Goal: Task Accomplishment & Management: Use online tool/utility

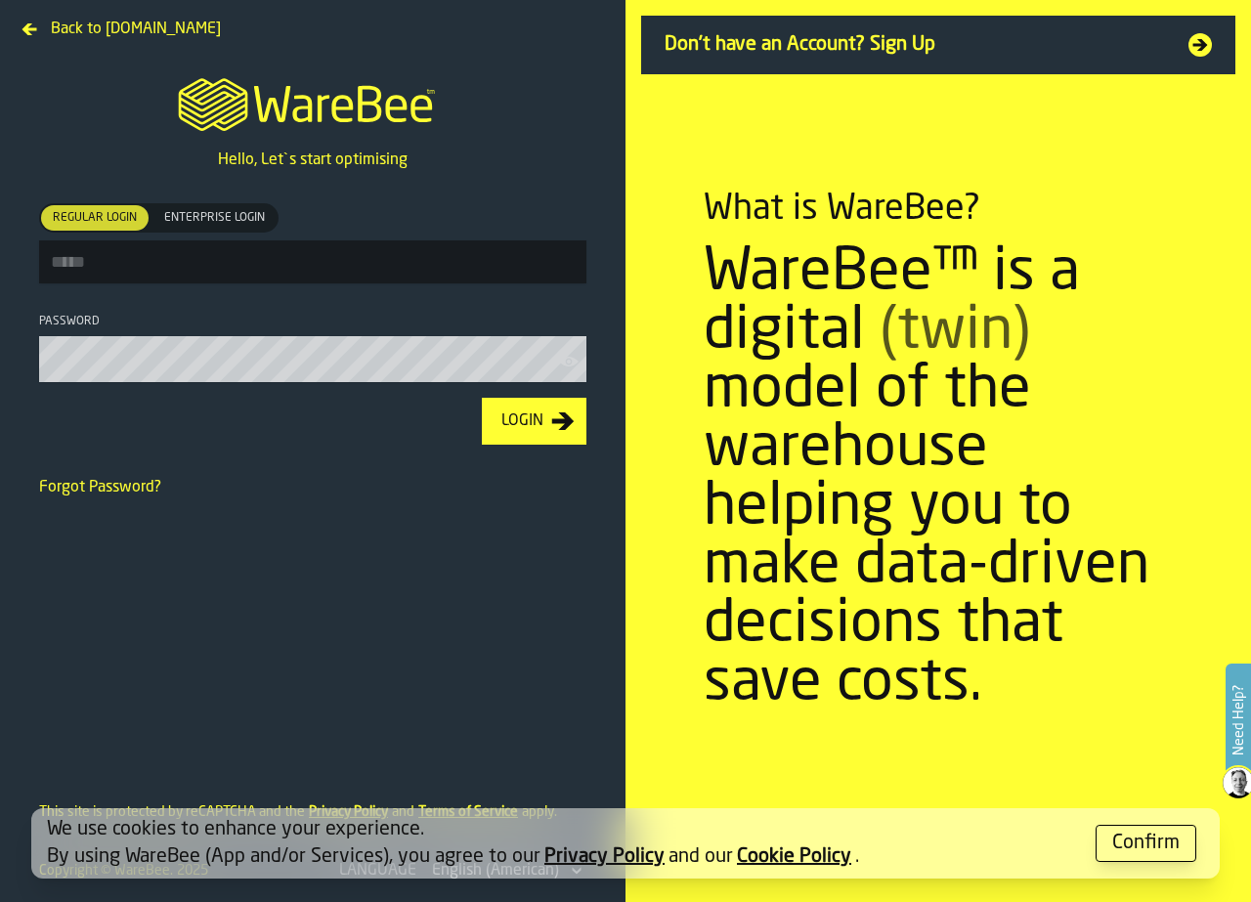
click at [312, 262] on input "Regular Login Regular Login Enterprise Login Enterprise Login" at bounding box center [312, 261] width 547 height 43
type input "**********"
click at [482, 398] on button "Login" at bounding box center [534, 421] width 105 height 47
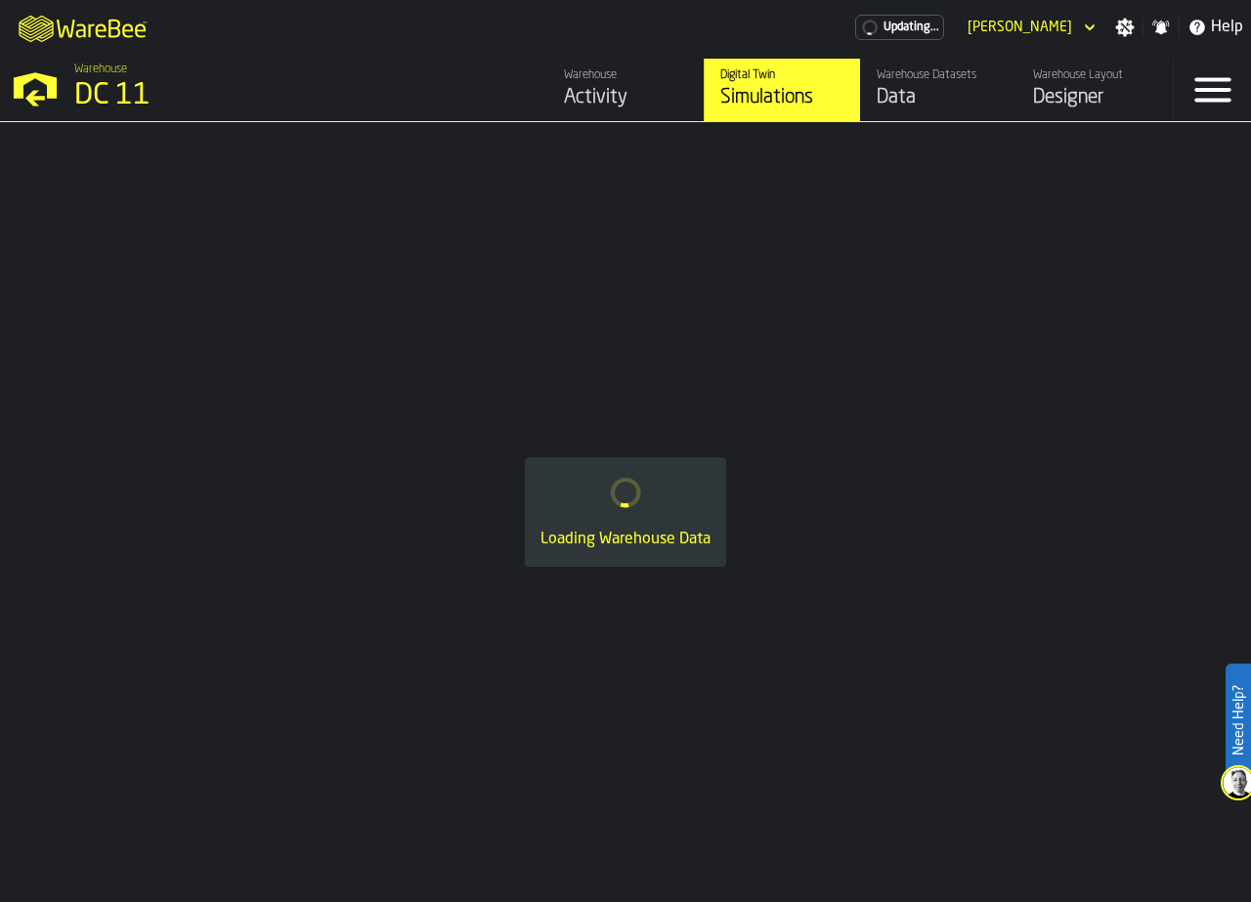
click at [1039, 82] on div "Warehouse Layout" at bounding box center [1095, 75] width 124 height 14
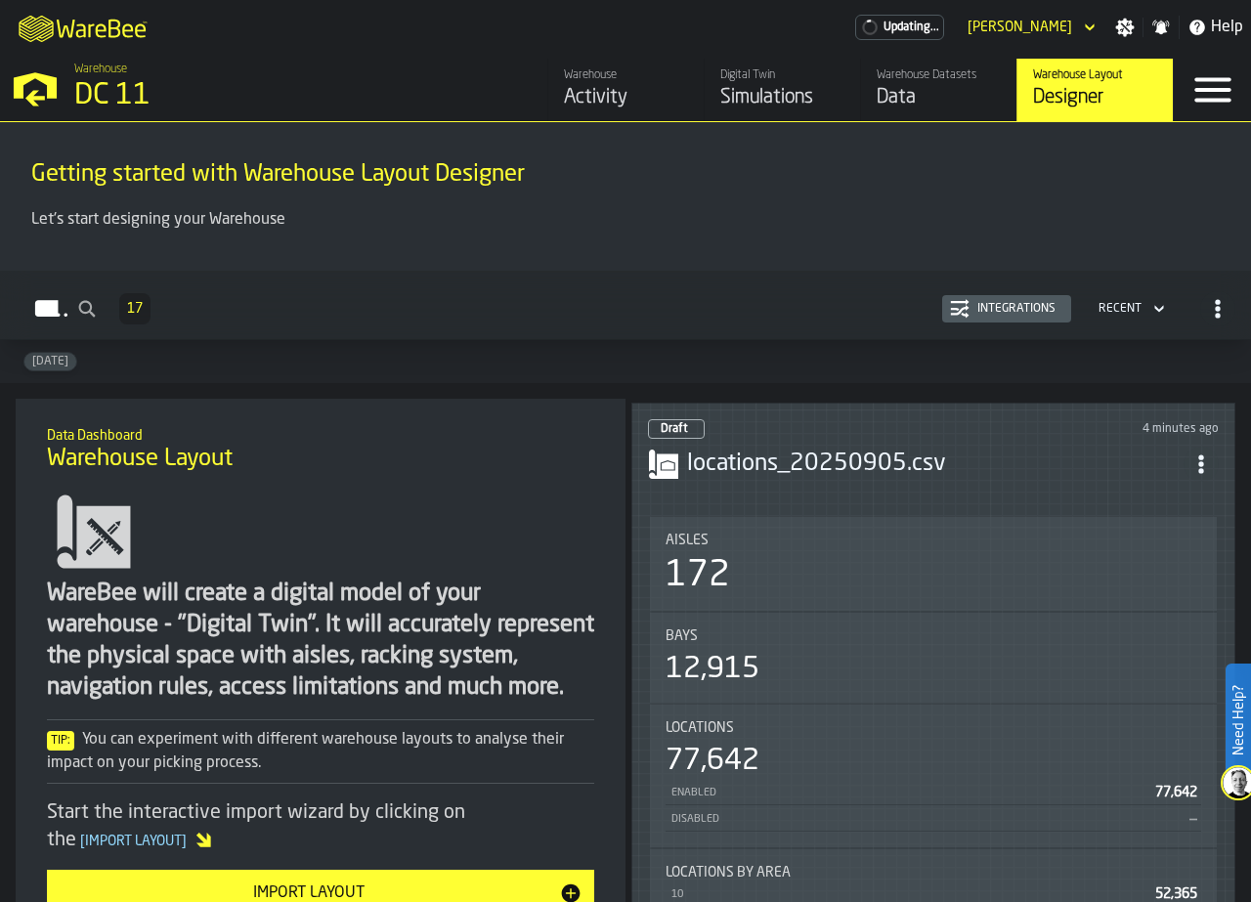
click at [827, 482] on header "Draft 4 minutes ago locations_20250905.csv" at bounding box center [933, 458] width 571 height 78
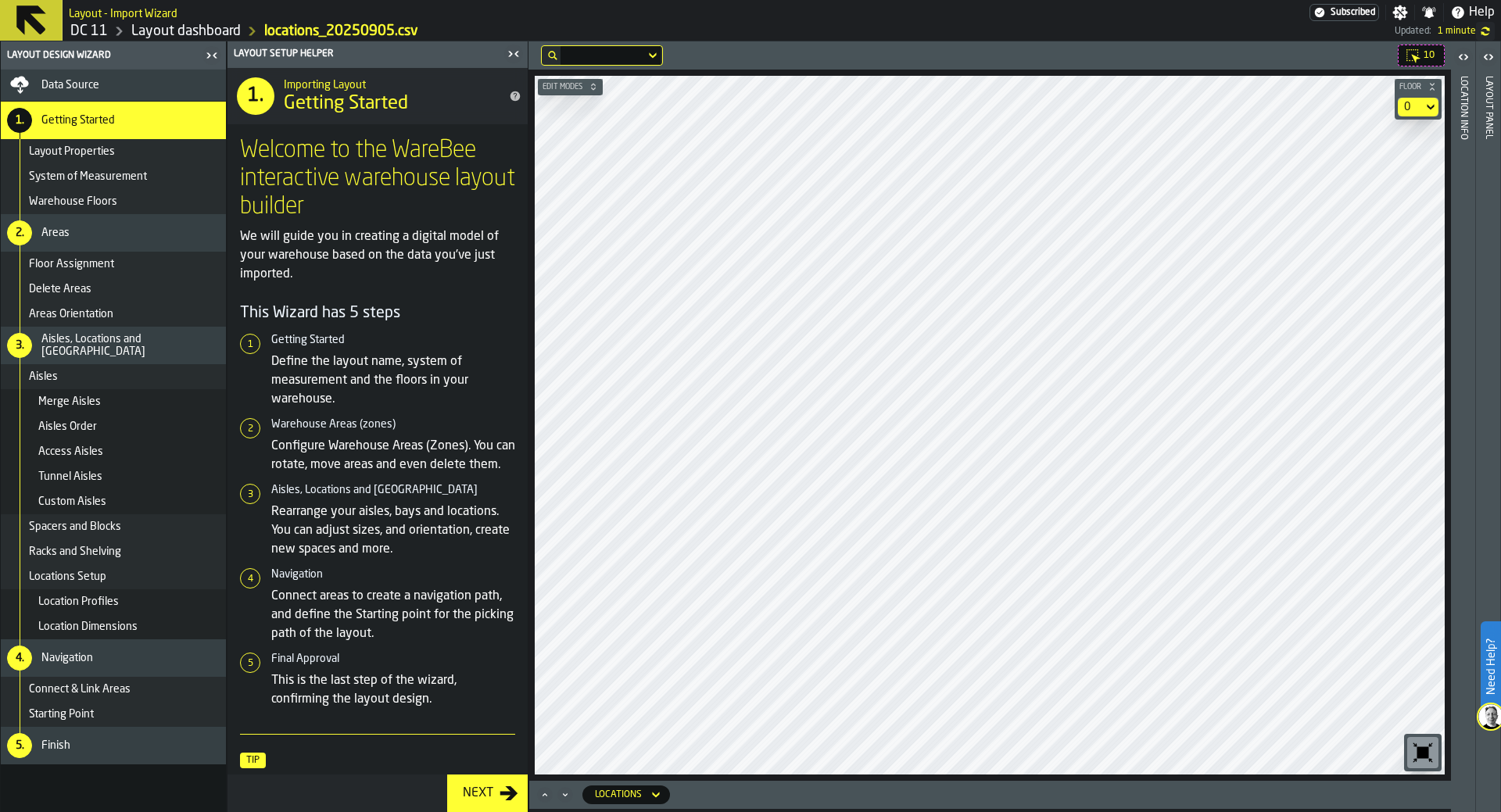
click at [122, 709] on div "Starting Point" at bounding box center [124, 714] width 191 height 13
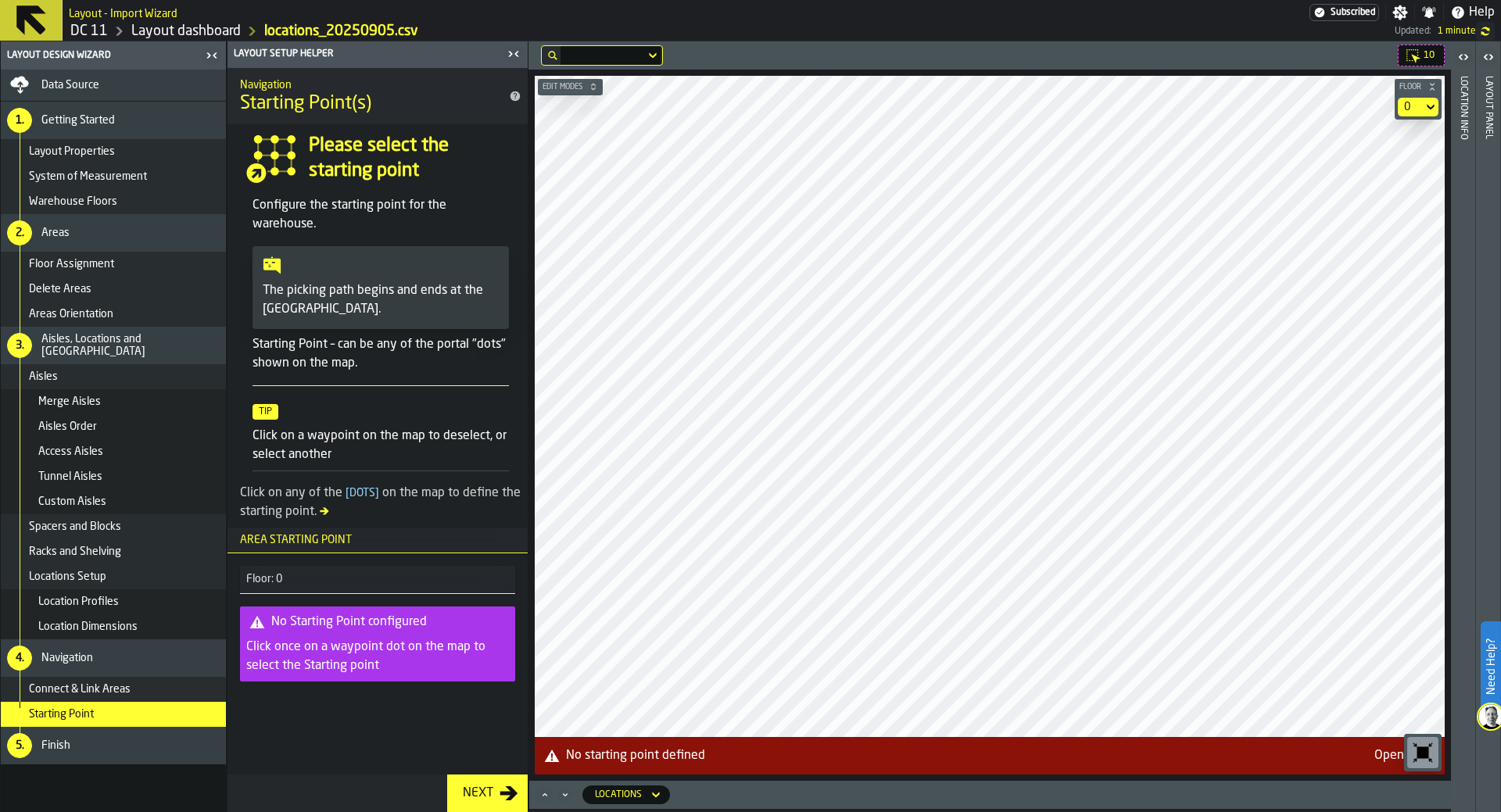
click at [509, 54] on icon "button-toggle-Close me" at bounding box center [513, 54] width 18 height 18
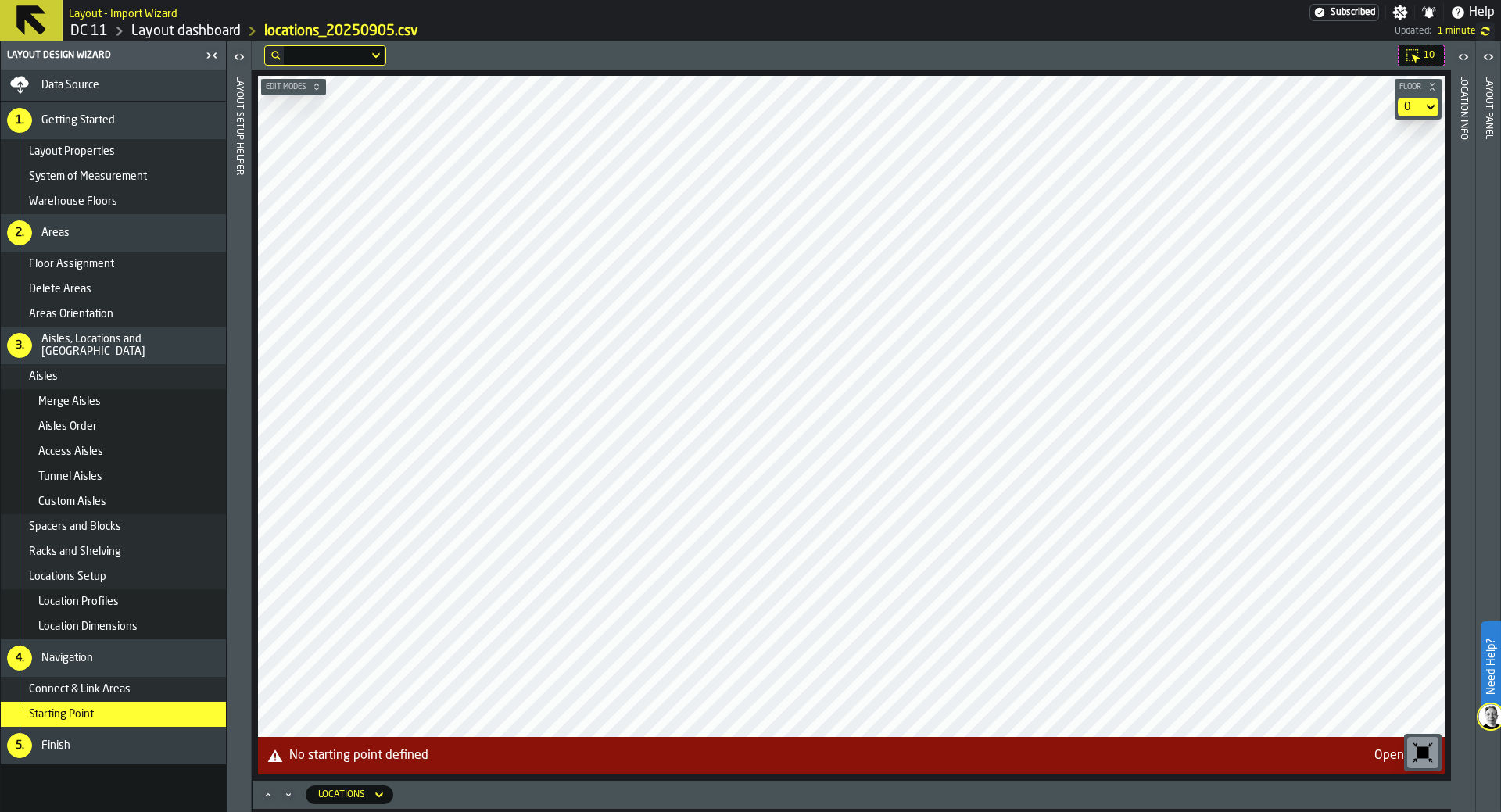
click at [79, 199] on span "Warehouse Floors" at bounding box center [73, 201] width 88 height 13
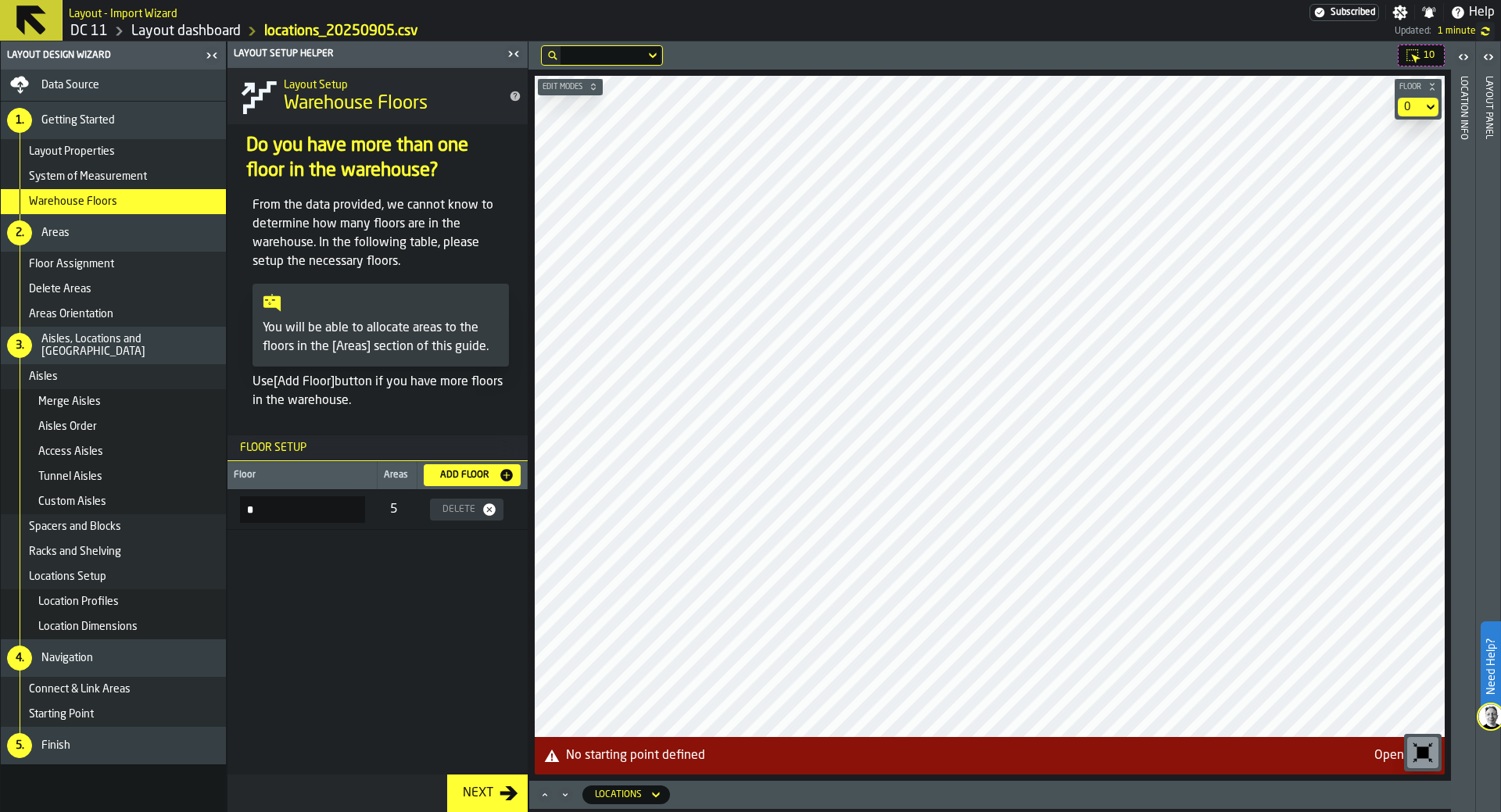
click at [455, 480] on div "Add Floor" at bounding box center [465, 476] width 69 height 11
drag, startPoint x: 314, startPoint y: 543, endPoint x: 206, endPoint y: 545, distance: 108.0
click at [240, 545] on input "*******" at bounding box center [302, 549] width 125 height 26
type input "*"
click at [449, 705] on div "Layout Setup Warehouse Floors Do you have more than one floor in the warehouse?…" at bounding box center [377, 421] width 300 height 707
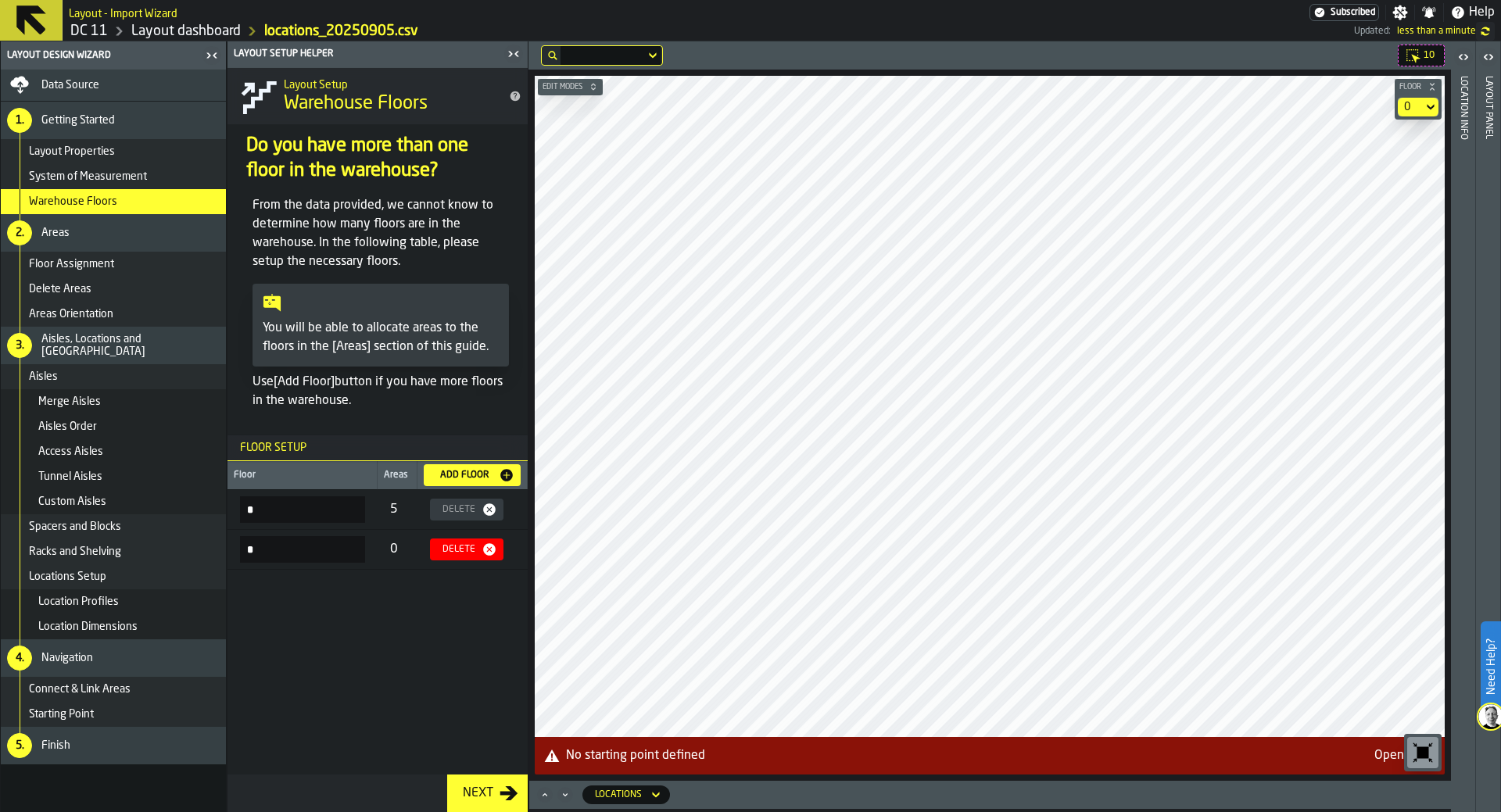
click at [69, 257] on div "Floor Assignment" at bounding box center [114, 264] width 226 height 25
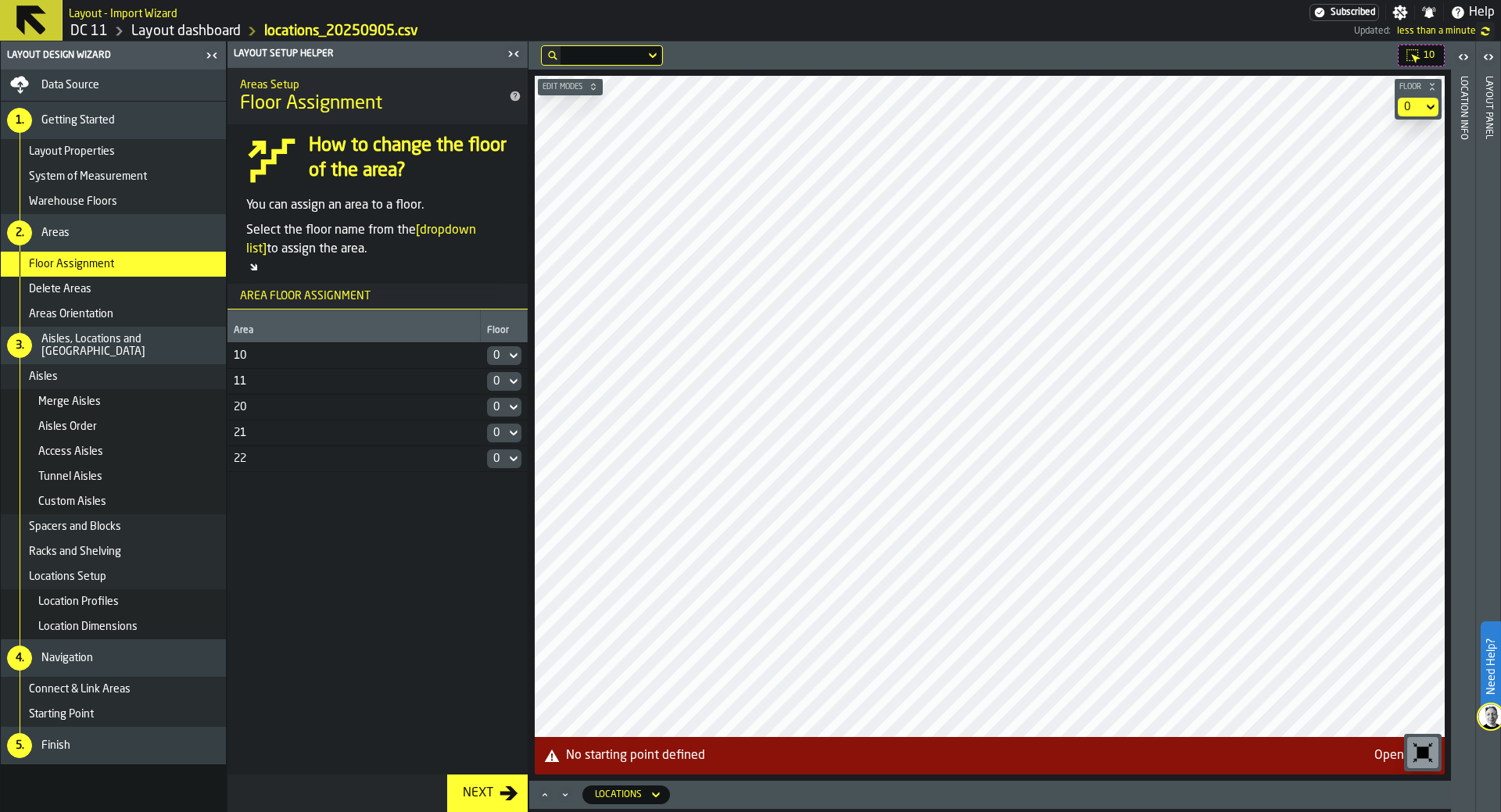
click at [504, 359] on div "0" at bounding box center [496, 355] width 18 height 18
click at [506, 415] on div "1" at bounding box center [537, 422] width 82 height 18
click at [1000, 113] on div "0" at bounding box center [1410, 106] width 25 height 18
click at [1000, 165] on div "1" at bounding box center [1388, 172] width 82 height 18
click at [489, 269] on main "Layout Design Wizard Data Source 1. Getting Started Layout Properties System of…" at bounding box center [750, 427] width 1501 height 770
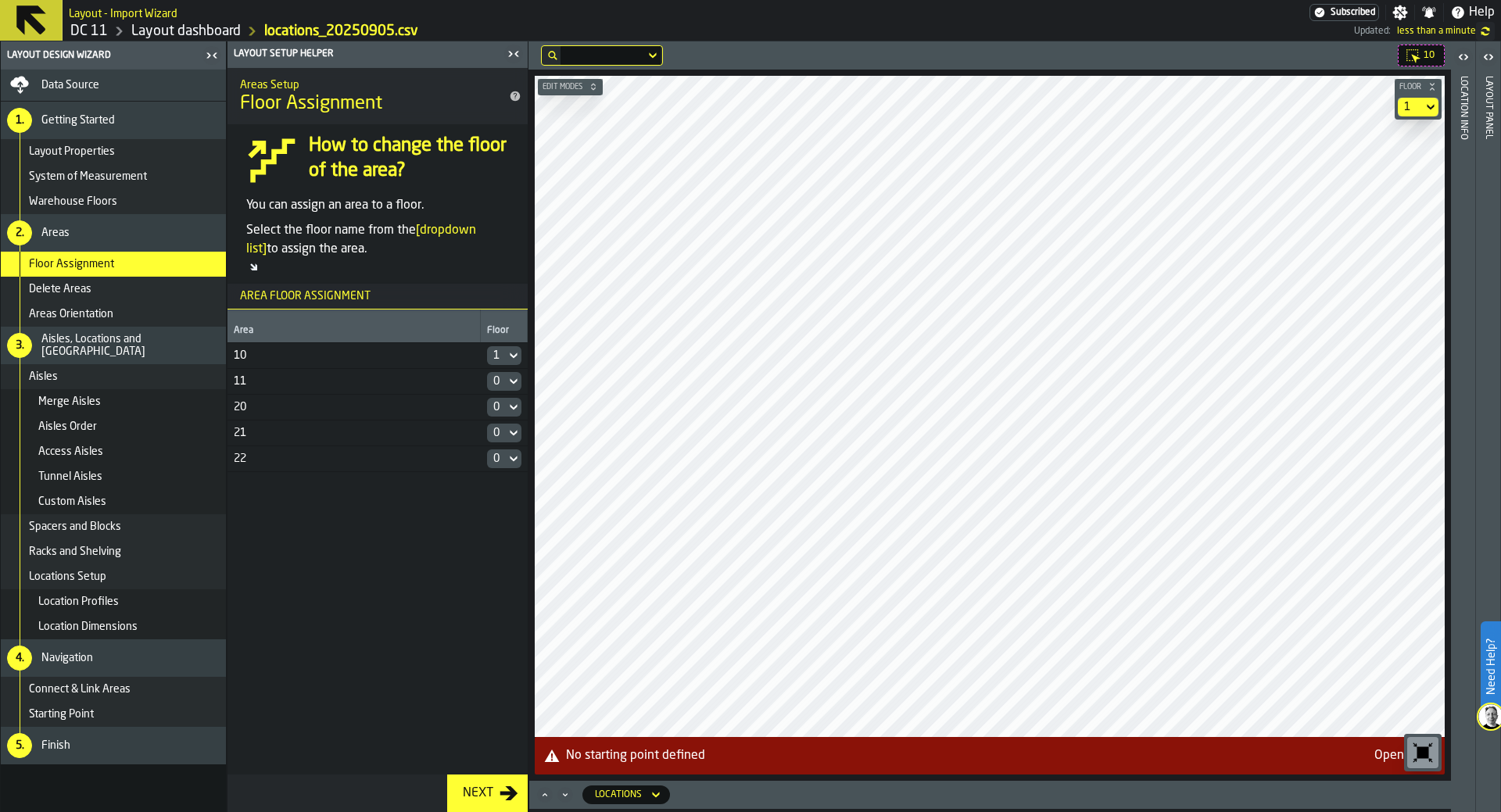
click at [85, 379] on div "Aisles" at bounding box center [124, 376] width 191 height 13
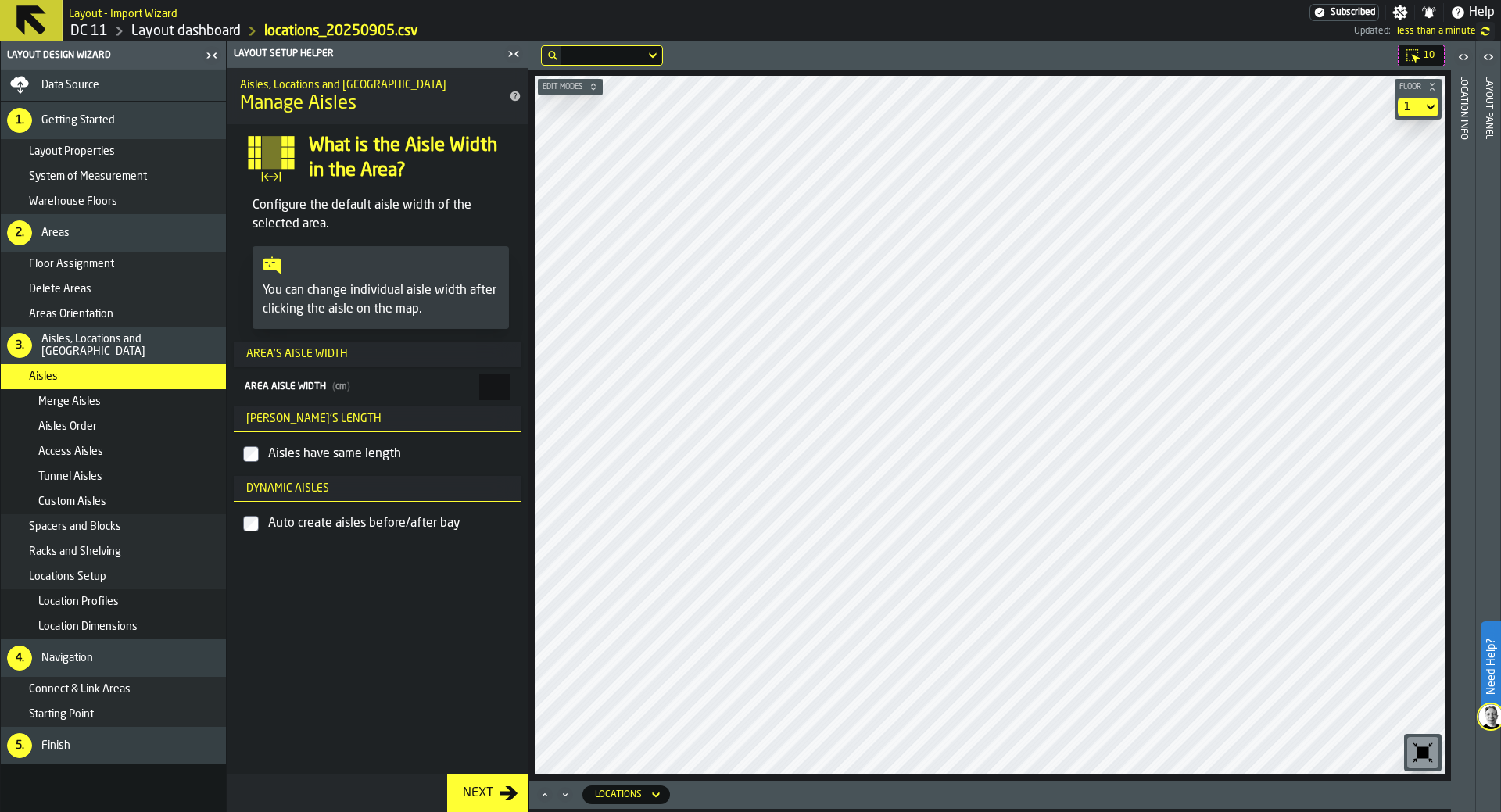
click at [1000, 103] on icon at bounding box center [1431, 106] width 16 height 18
click at [1000, 137] on div "0" at bounding box center [1388, 134] width 82 height 18
click at [133, 419] on div "Aisles Order" at bounding box center [114, 426] width 226 height 25
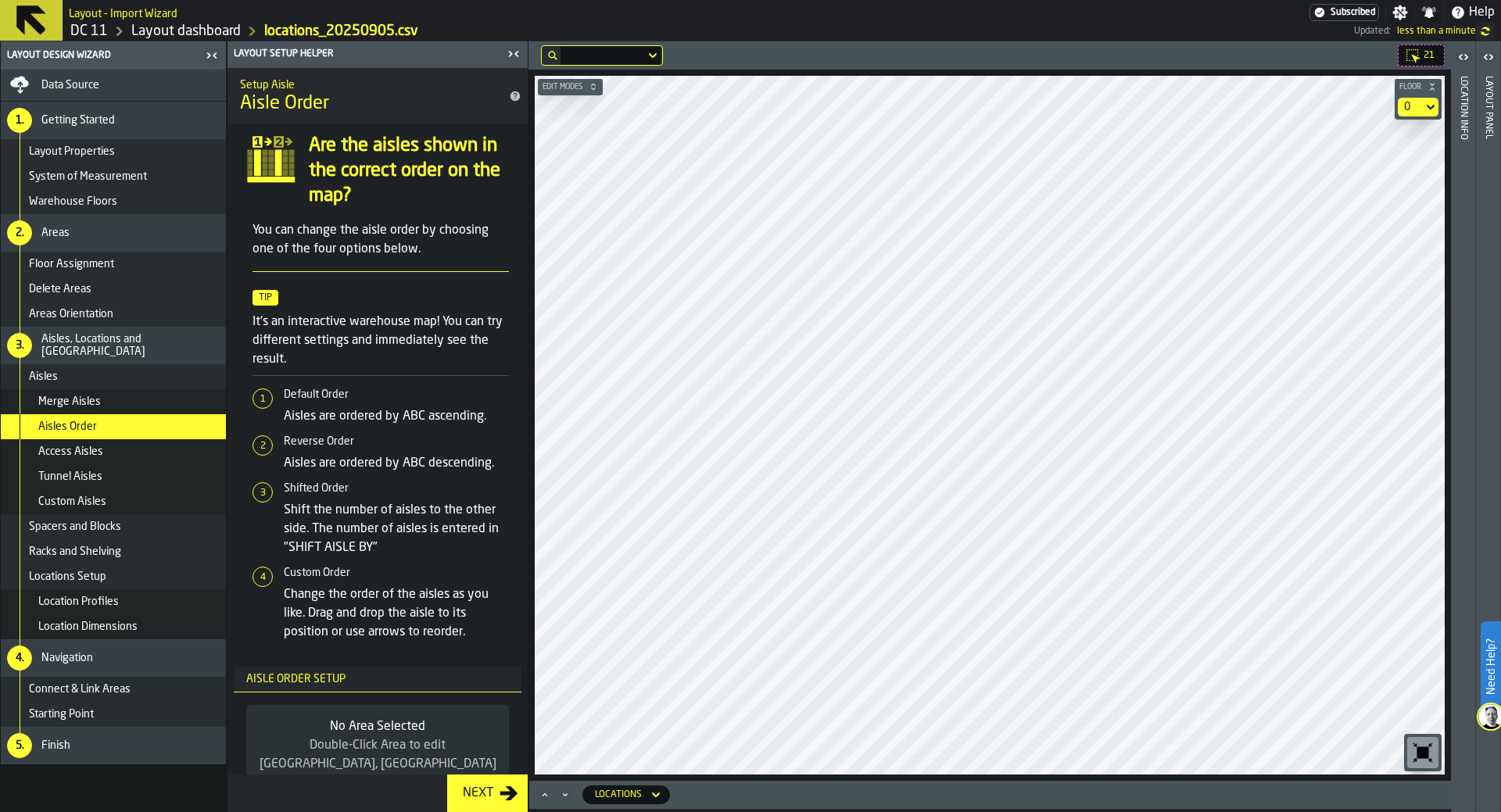
scroll to position [30, 0]
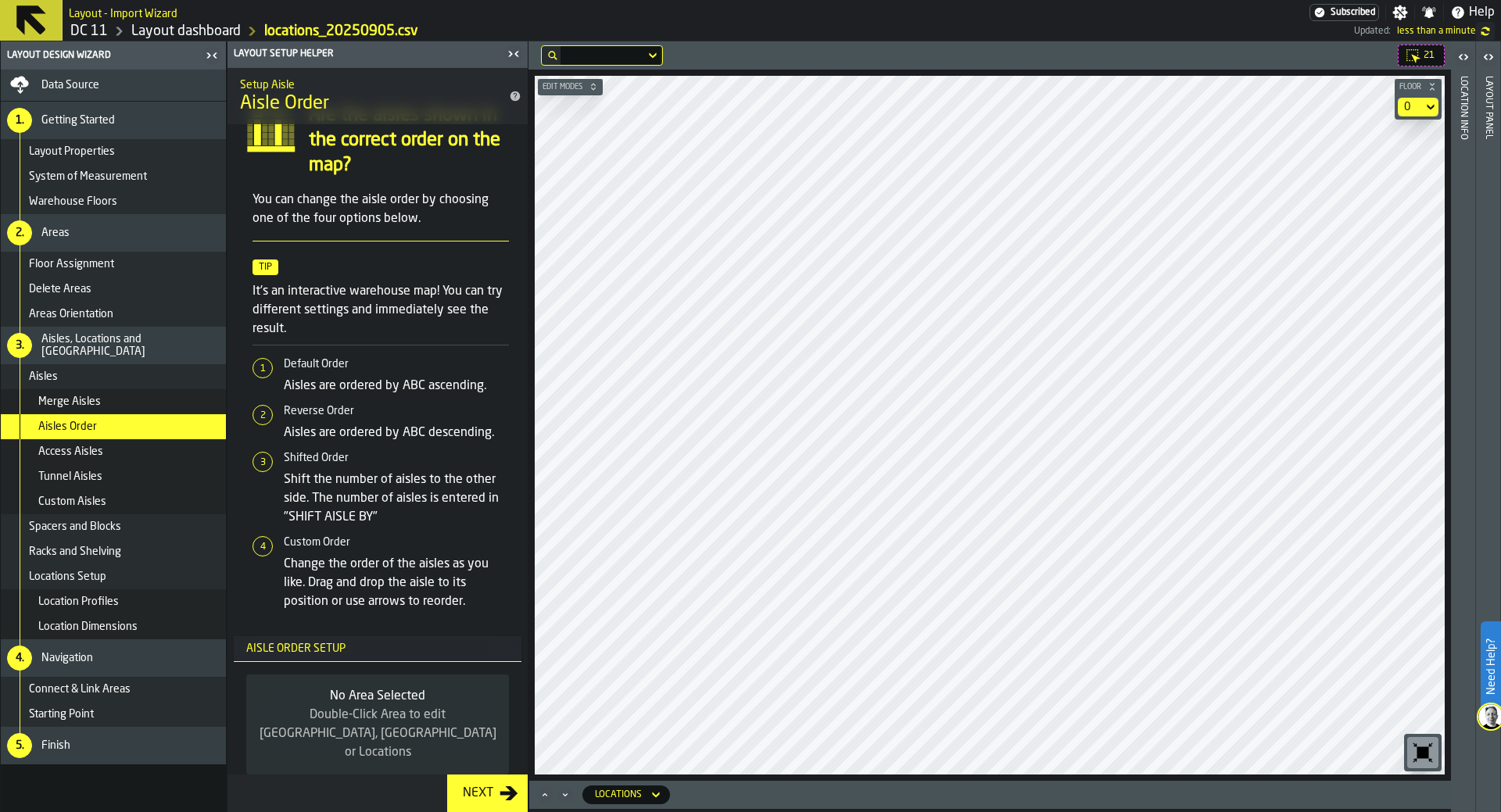
click at [587, 86] on h6 "Edit Modes" at bounding box center [570, 87] width 62 height 10
click at [1000, 59] on span "21" at bounding box center [1429, 56] width 11 height 11
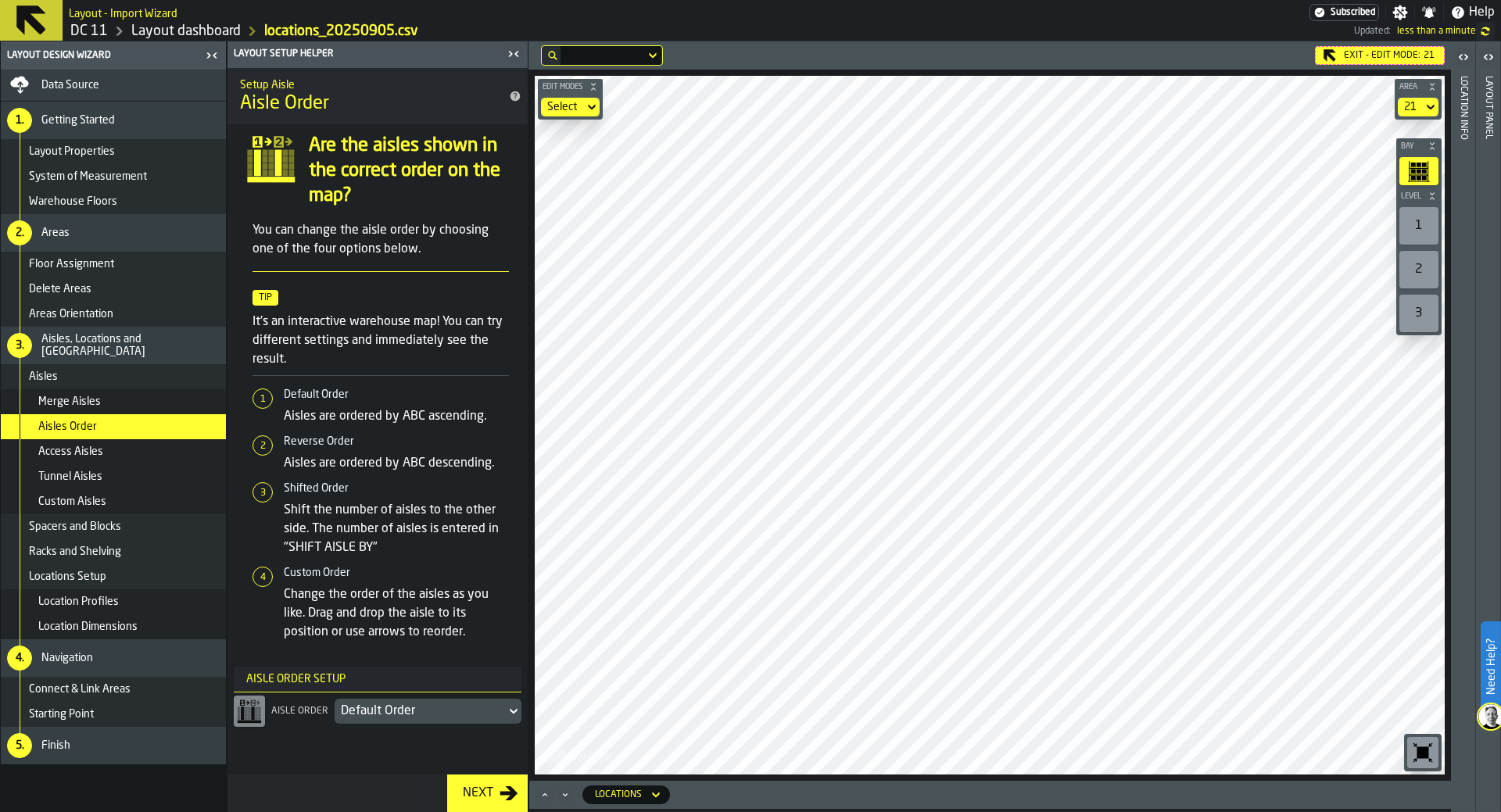
scroll to position [0, 0]
click at [365, 714] on div "Default Order" at bounding box center [420, 710] width 158 height 18
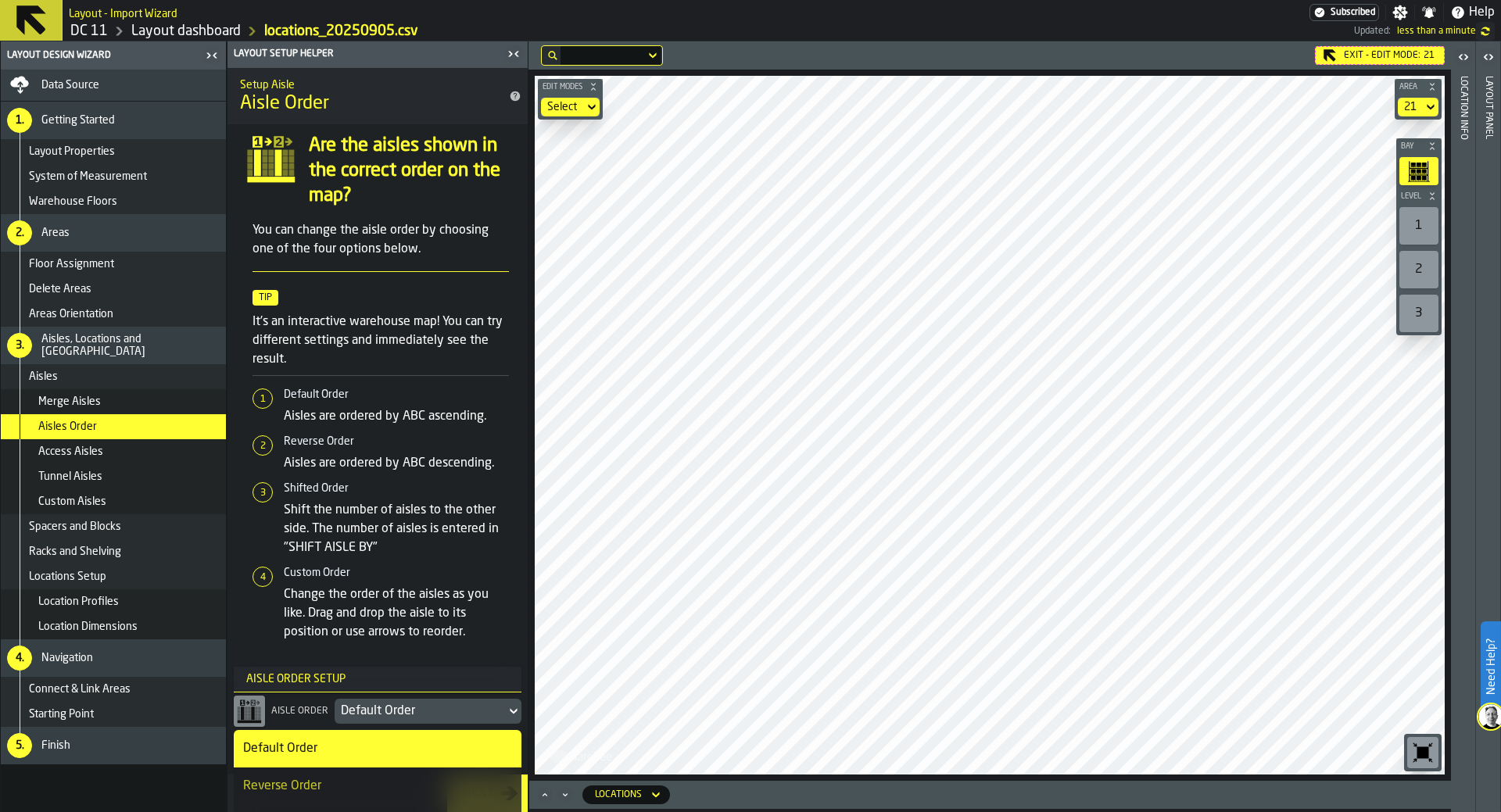
click at [338, 720] on div "Reverse Order" at bounding box center [377, 786] width 269 height 18
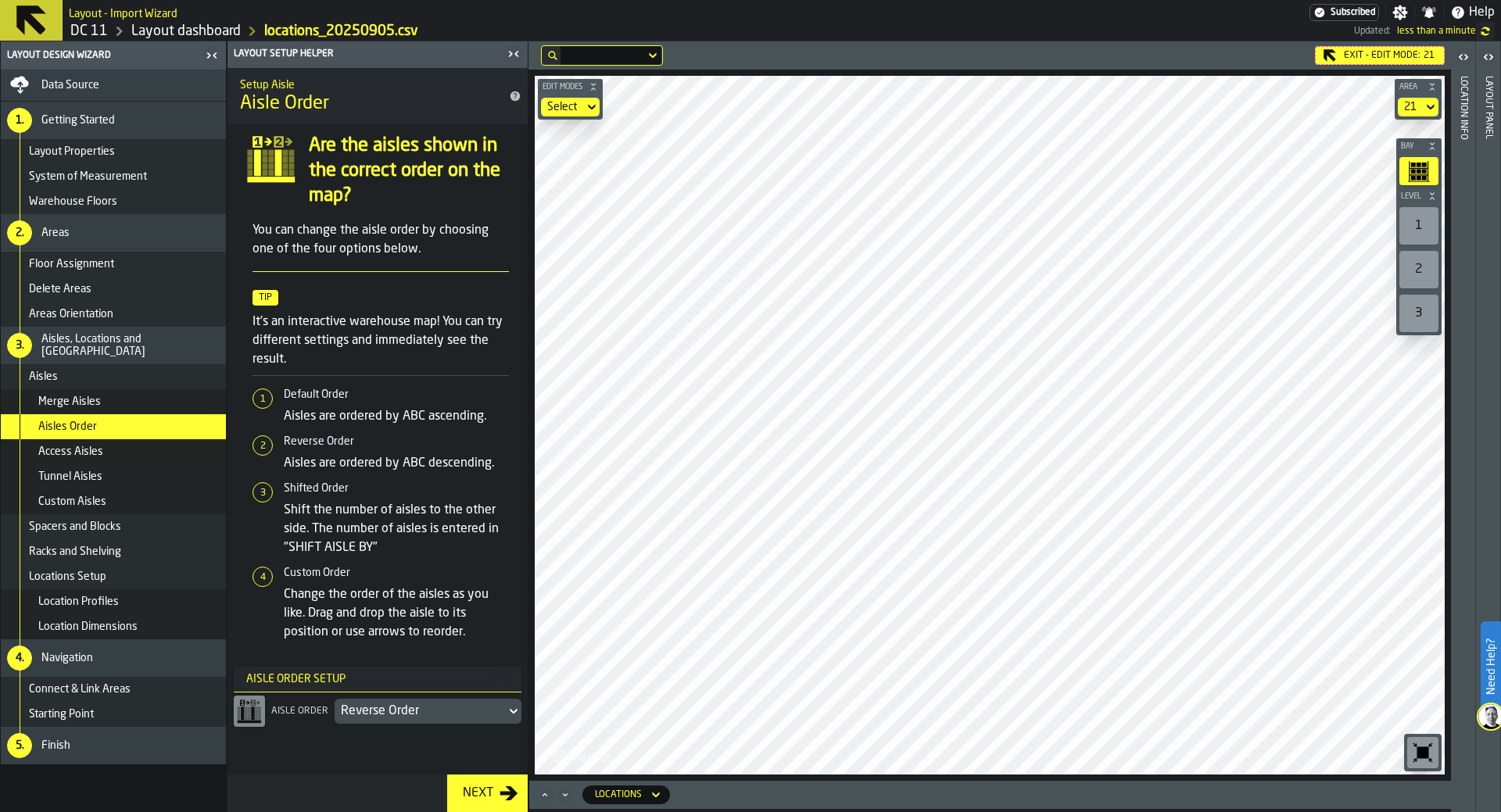
click at [1000, 57] on div "Exit - Edit Mode: 21" at bounding box center [1379, 55] width 130 height 18
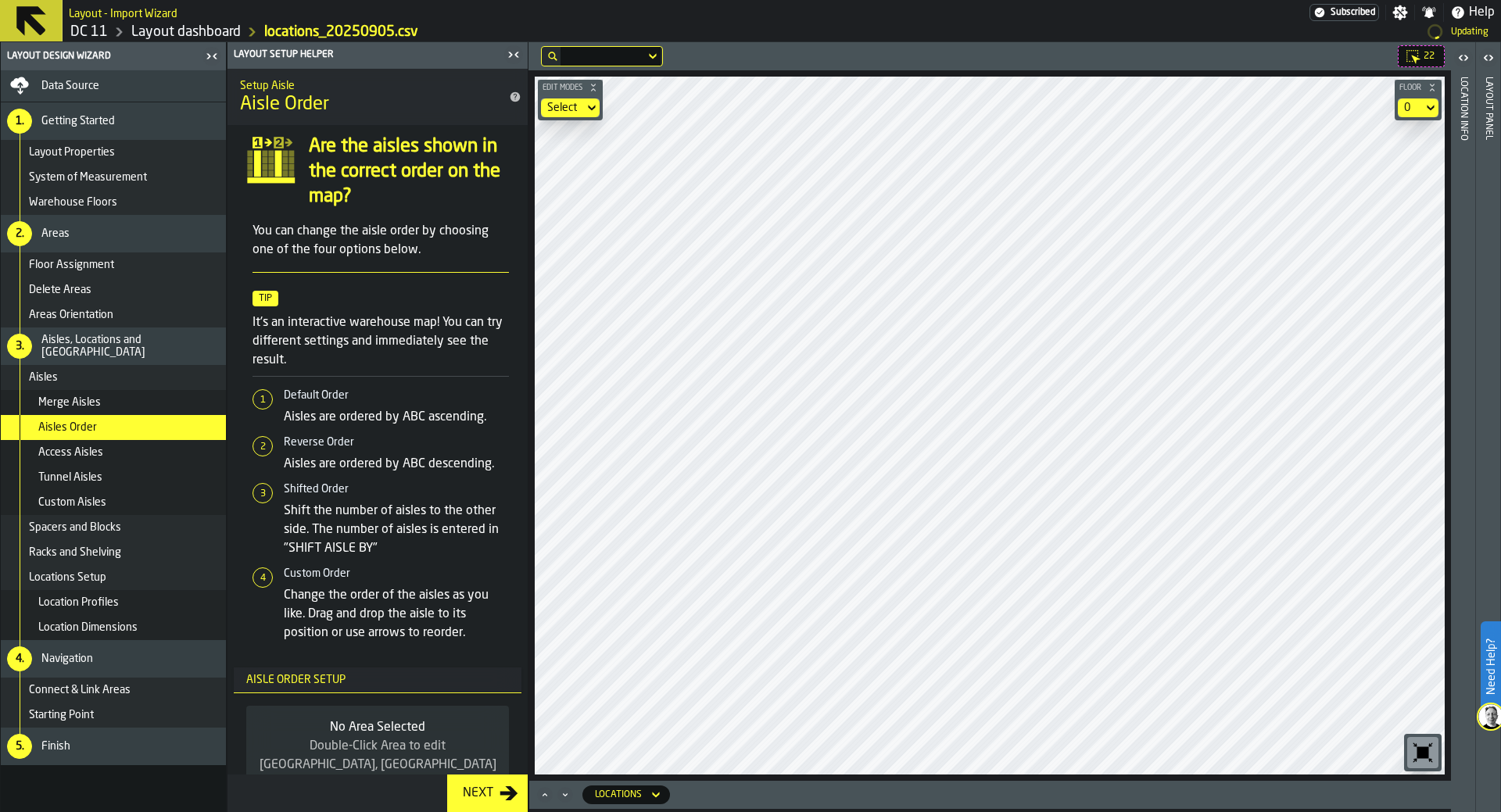
click at [1000, 647] on main "Layout Design Wizard Data Source 1. Getting Started Layout Properties System of…" at bounding box center [750, 427] width 1501 height 770
click at [97, 688] on span "Connect & Link Areas" at bounding box center [79, 689] width 102 height 13
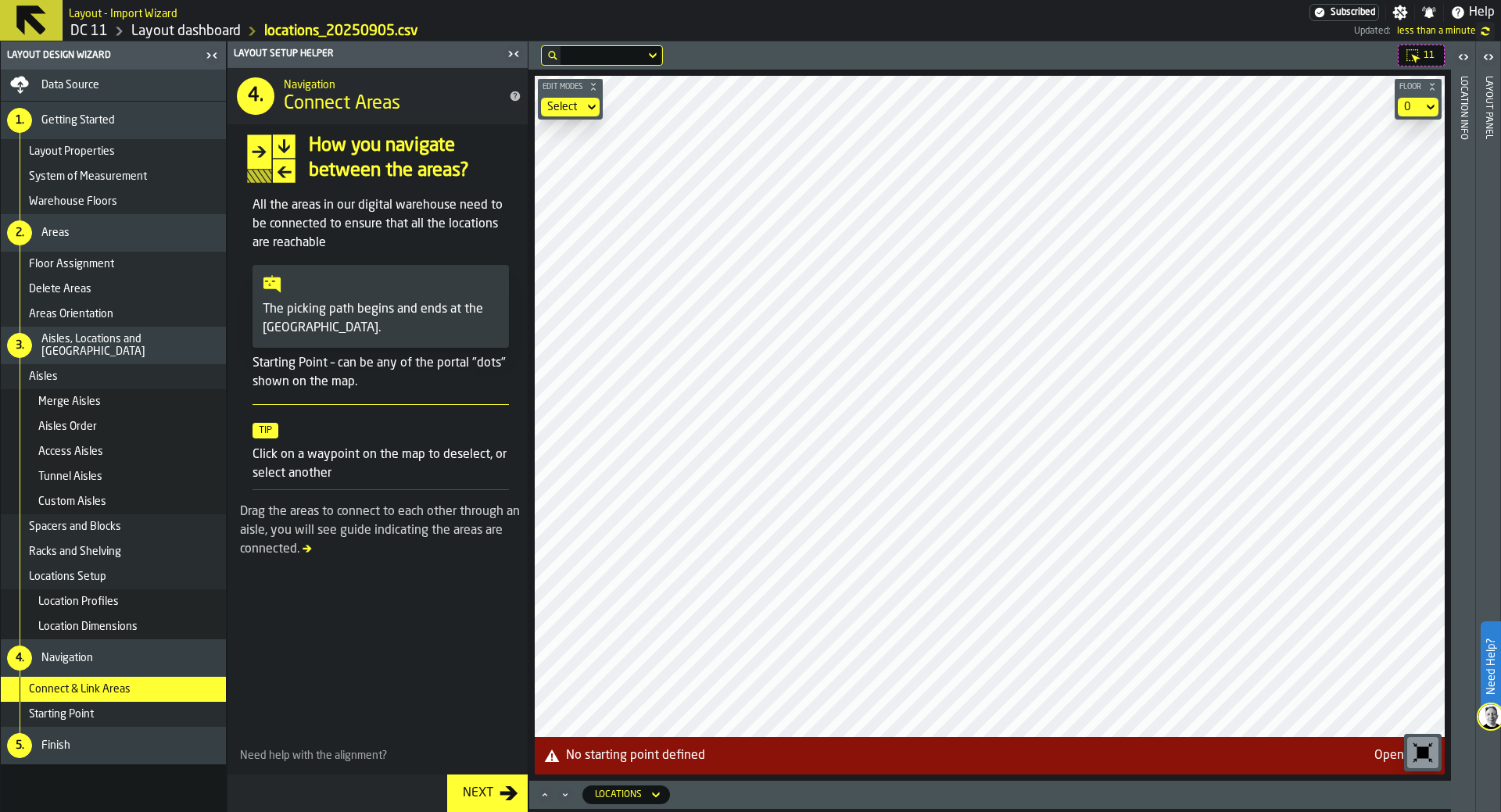
click at [106, 600] on span "Location Profiles" at bounding box center [78, 602] width 81 height 13
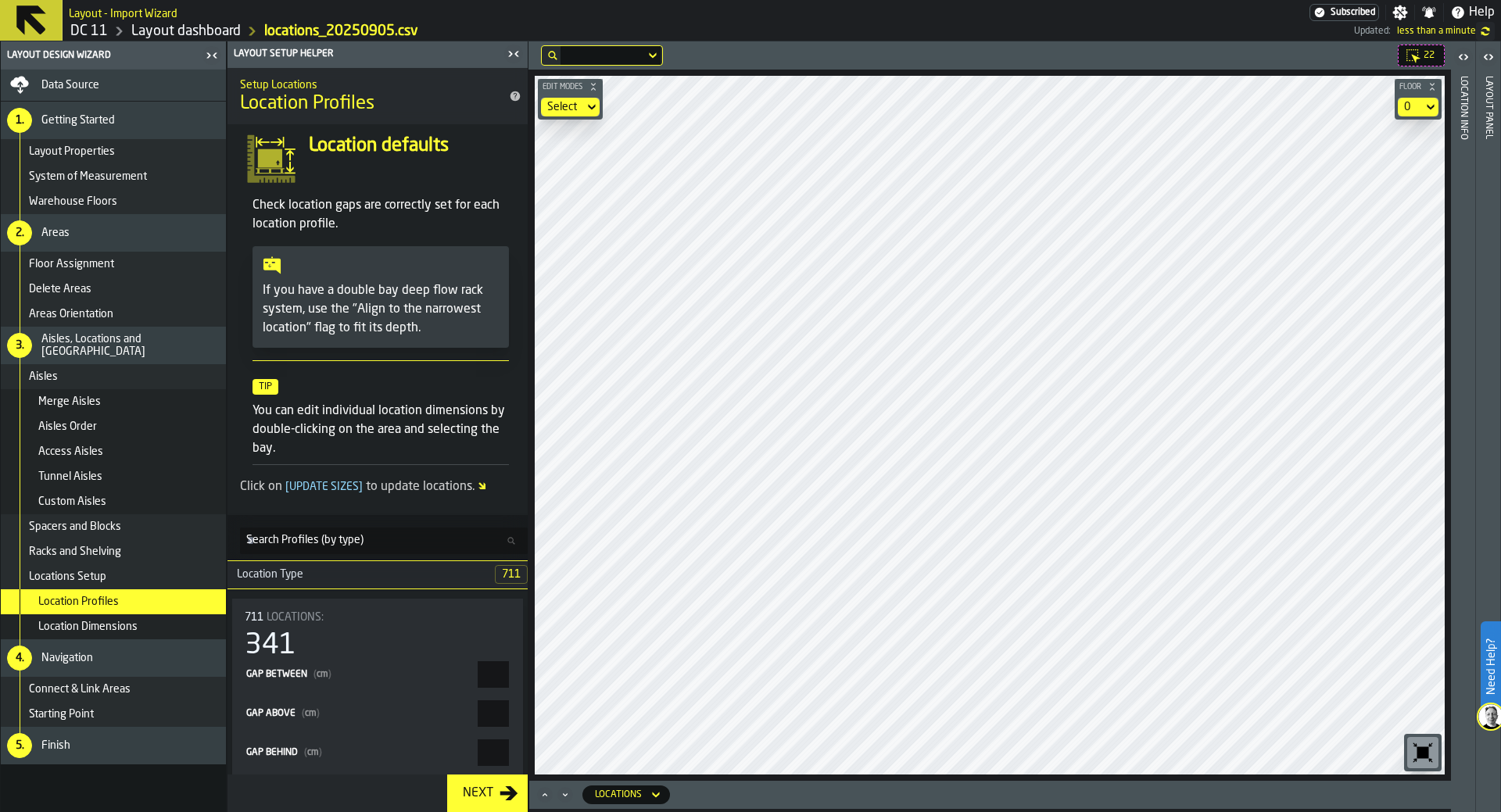
click at [306, 540] on span "Search Profiles (by type)" at bounding box center [305, 540] width 118 height 13
click at [306, 540] on input "Search Profiles (by type) Search Profiles (by type)" at bounding box center [384, 540] width 288 height 26
click at [98, 627] on span "Location Dimensions" at bounding box center [88, 627] width 99 height 13
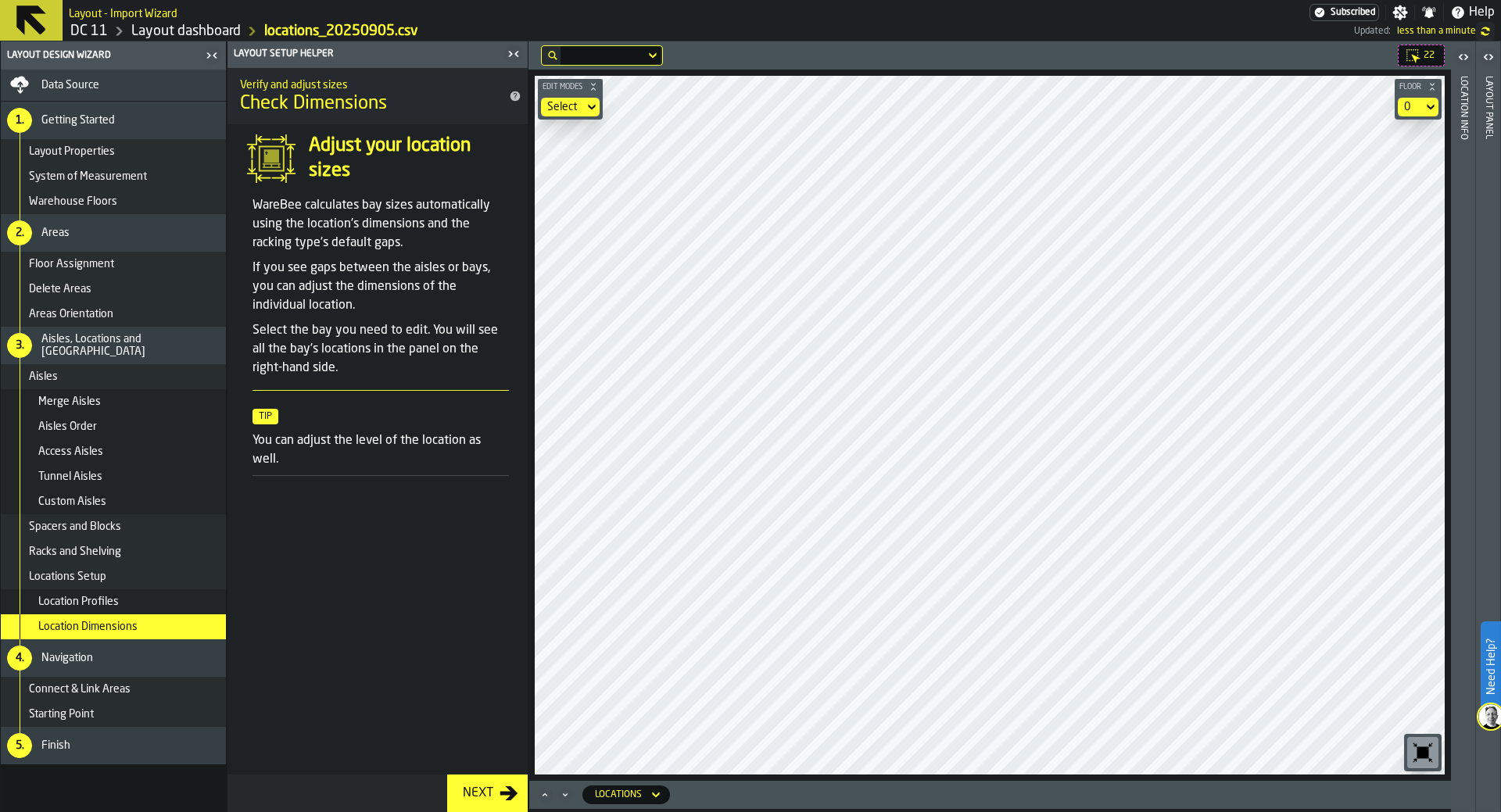
click at [1000, 52] on span "22" at bounding box center [1429, 56] width 11 height 11
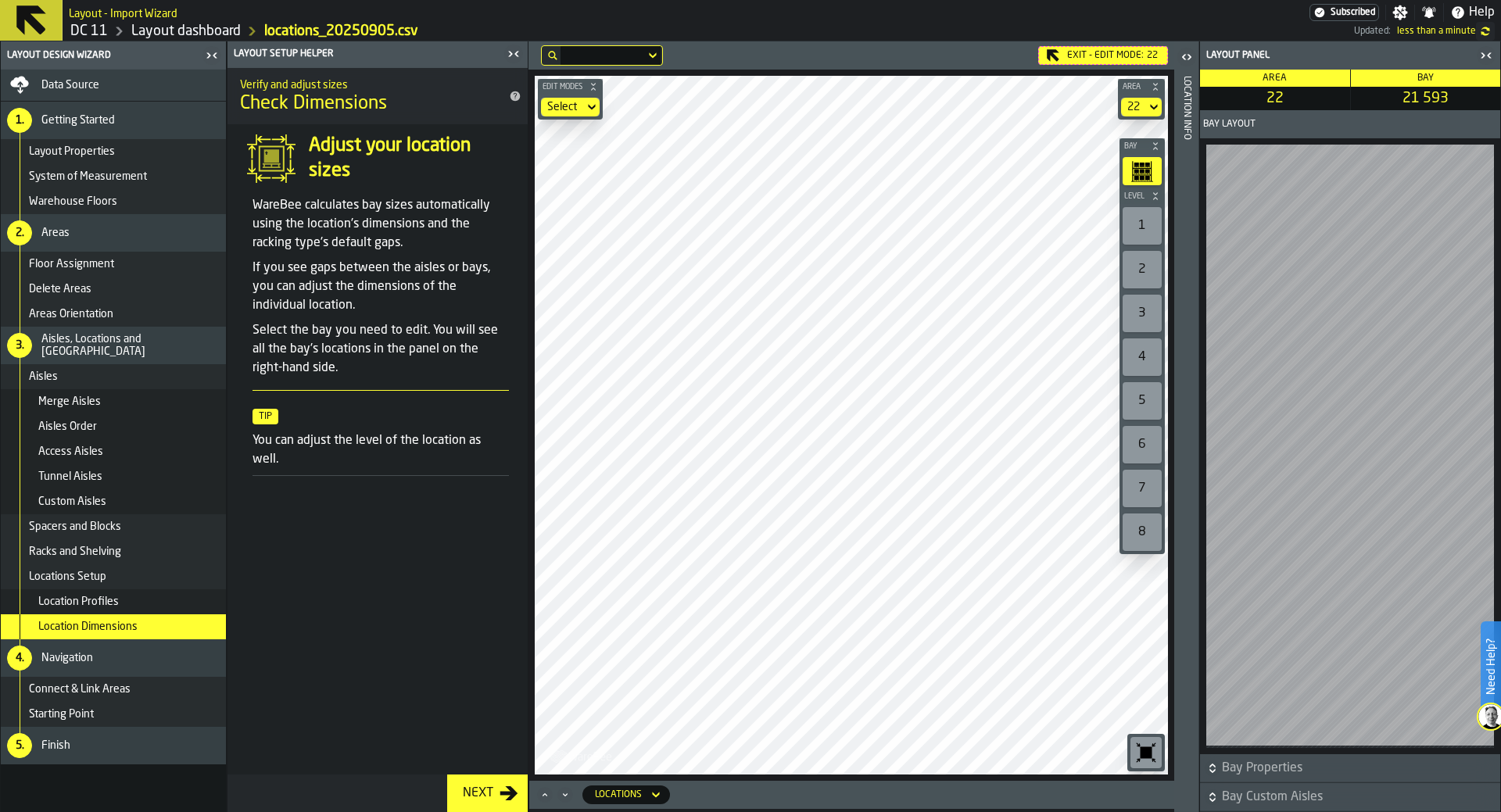
click at [1000, 720] on span "Bay Properties" at bounding box center [1359, 767] width 275 height 18
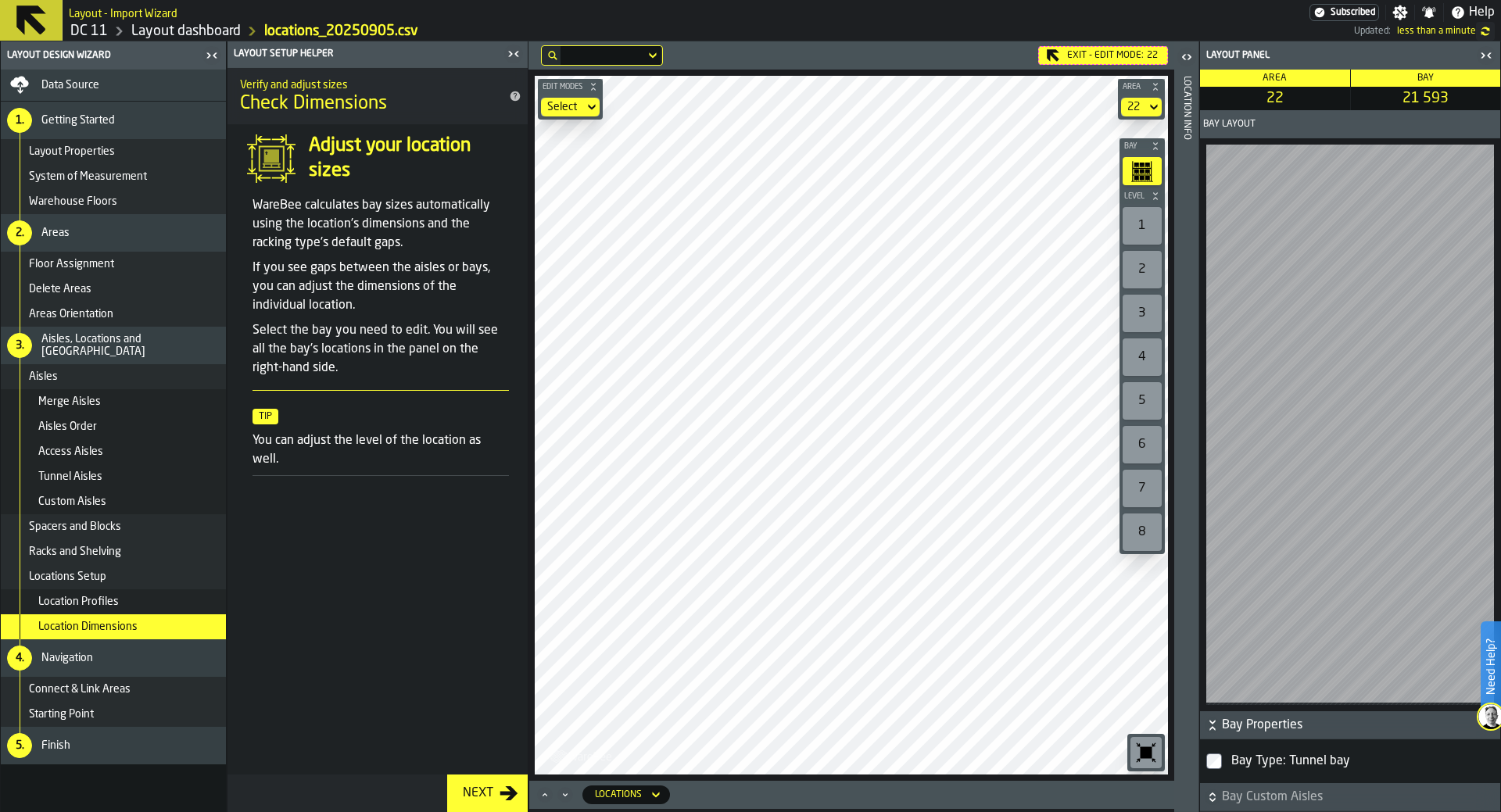
click at [1000, 720] on span "Bay Properties" at bounding box center [1359, 724] width 275 height 18
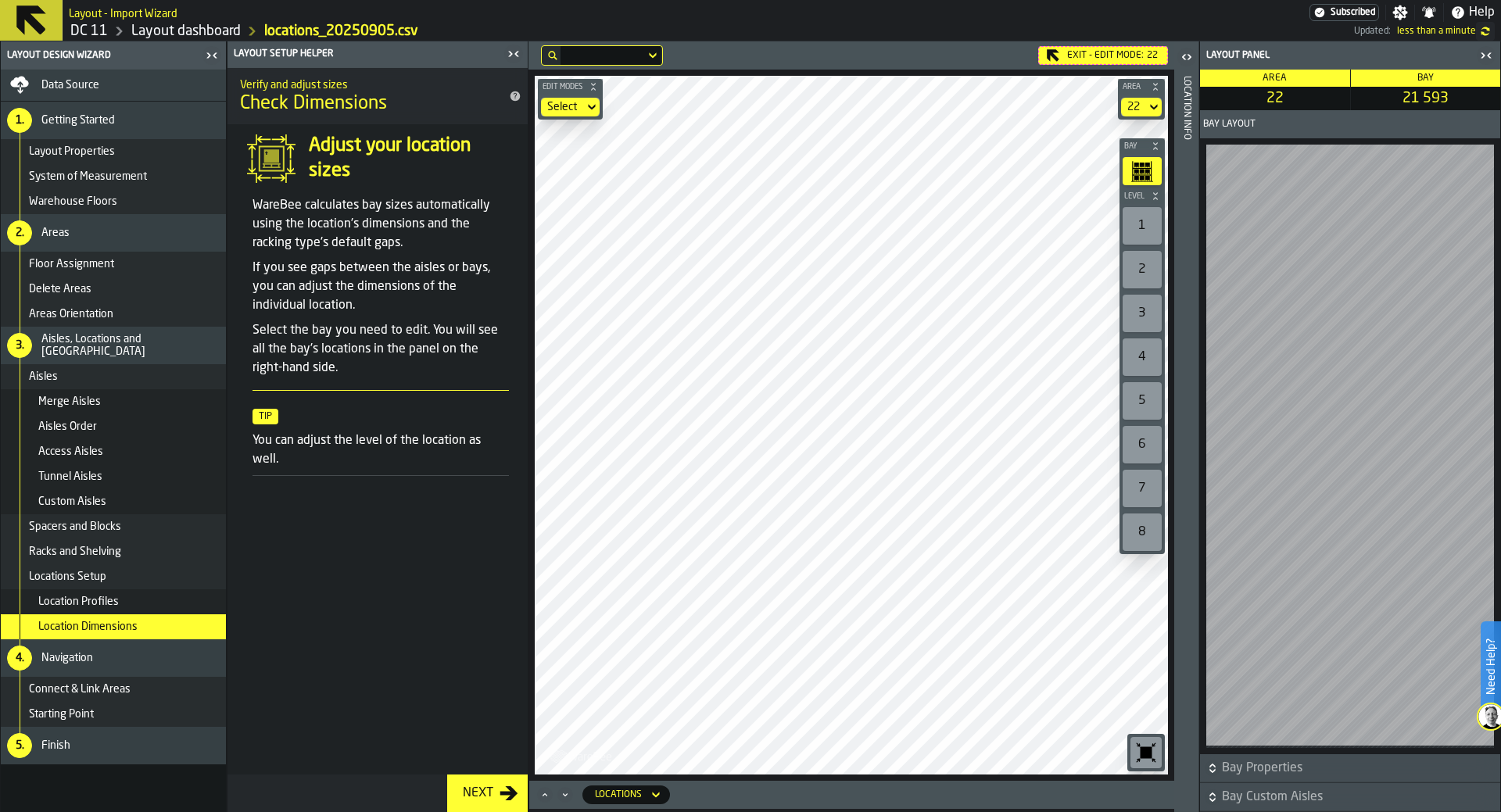
click at [1000, 720] on span "Bay Custom Aisles" at bounding box center [1359, 796] width 275 height 18
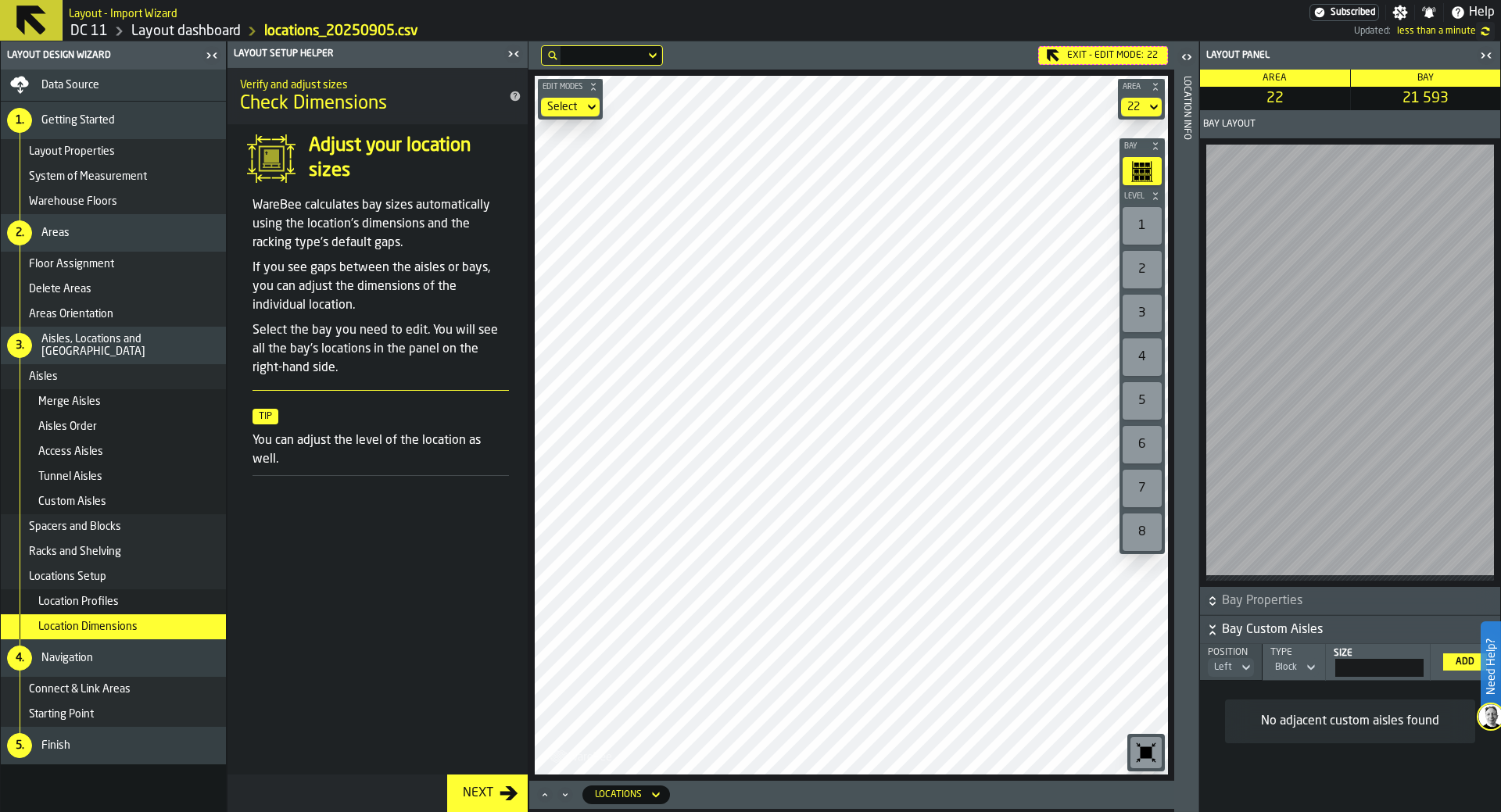
drag, startPoint x: 1387, startPoint y: 666, endPoint x: 1462, endPoint y: 661, distance: 75.2
click at [1000, 661] on input "***" at bounding box center [1379, 667] width 88 height 18
click at [1000, 631] on span "Bay Custom Aisles" at bounding box center [1359, 629] width 275 height 18
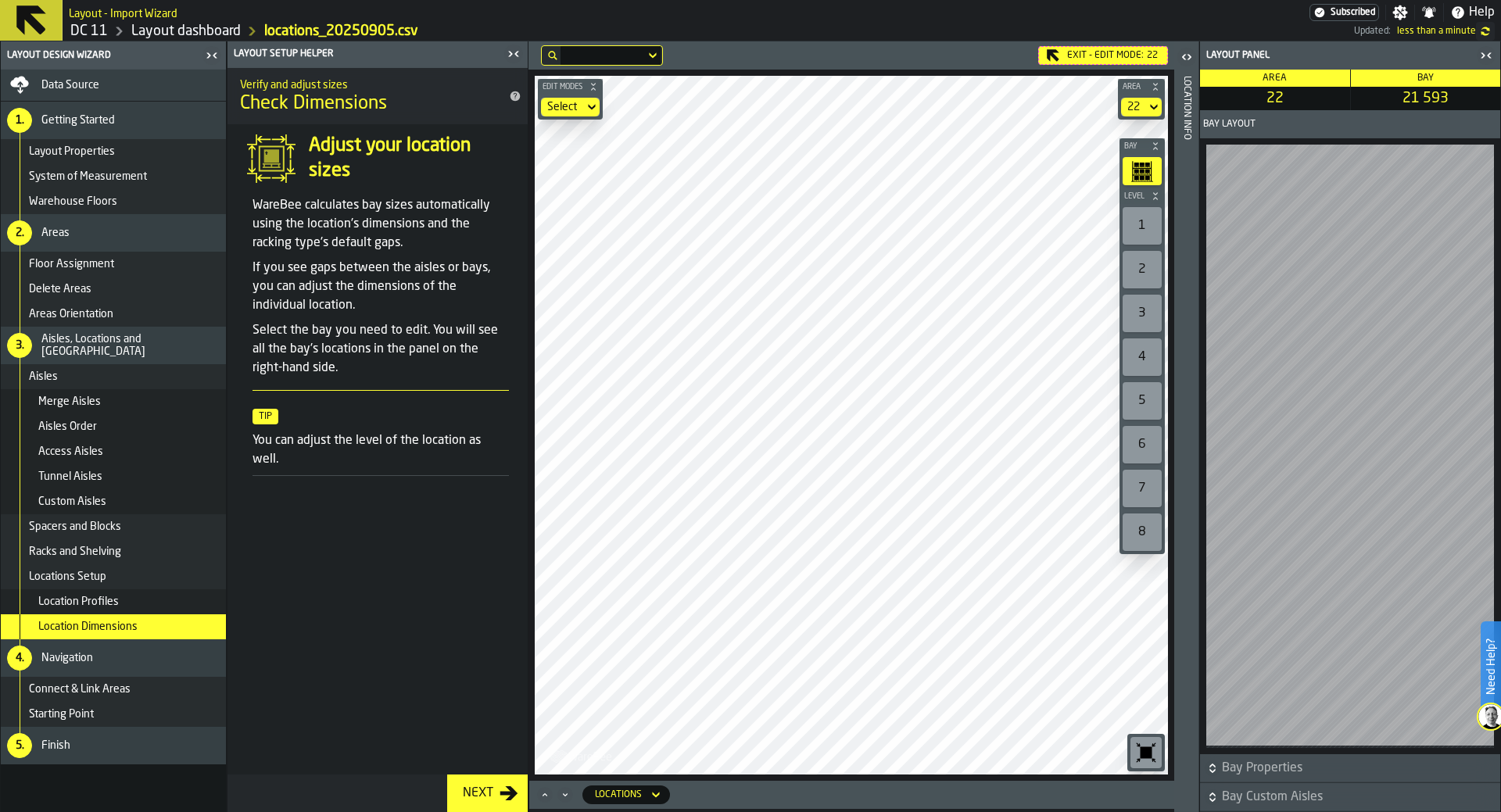
click at [1000, 720] on span "Bay Custom Aisles" at bounding box center [1359, 796] width 275 height 18
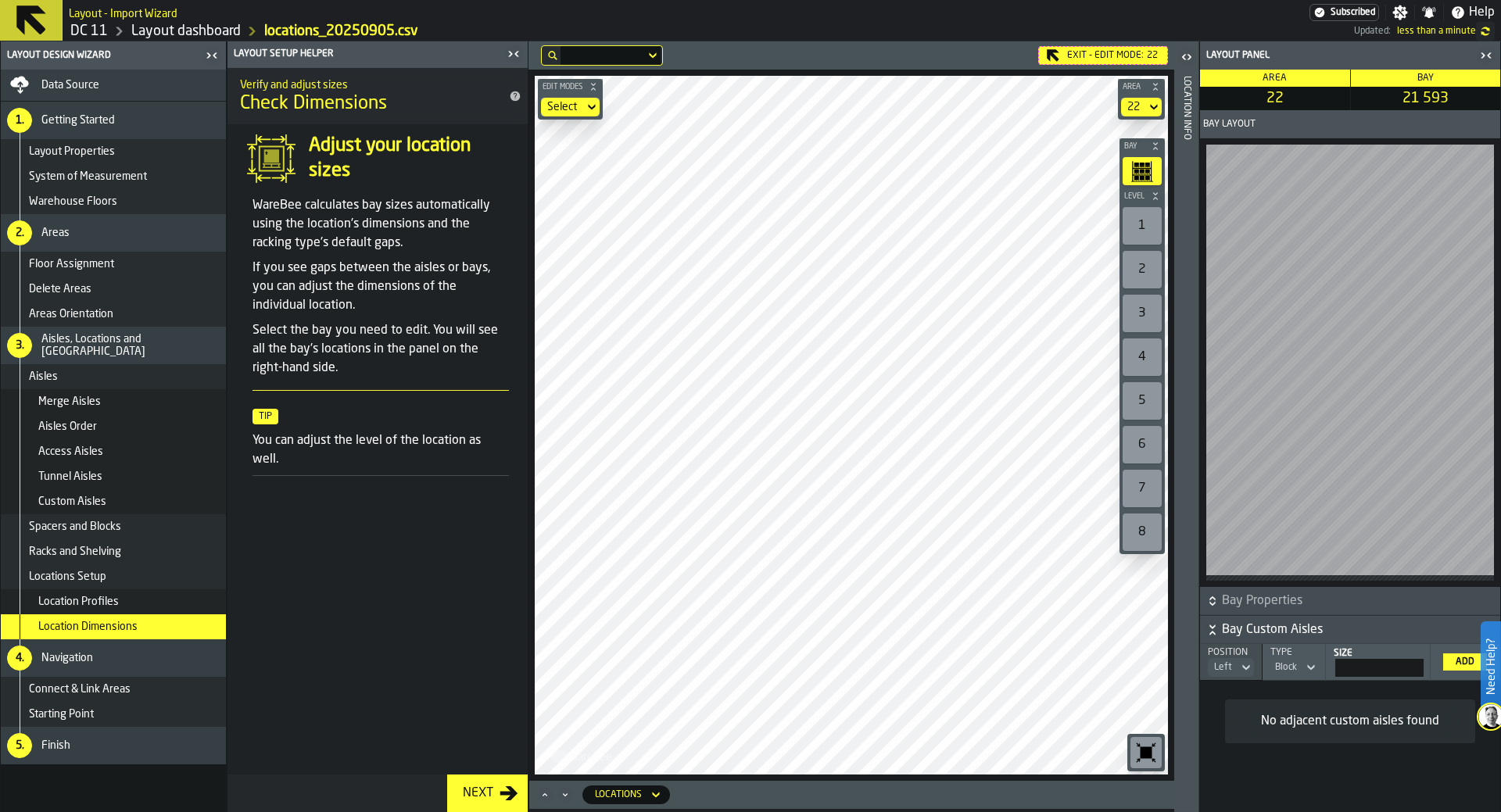
drag, startPoint x: 1394, startPoint y: 662, endPoint x: 1469, endPoint y: 657, distance: 75.2
click at [1000, 659] on input "***" at bounding box center [1379, 667] width 88 height 18
click at [1000, 615] on button "Bay Custom Aisles" at bounding box center [1350, 629] width 300 height 28
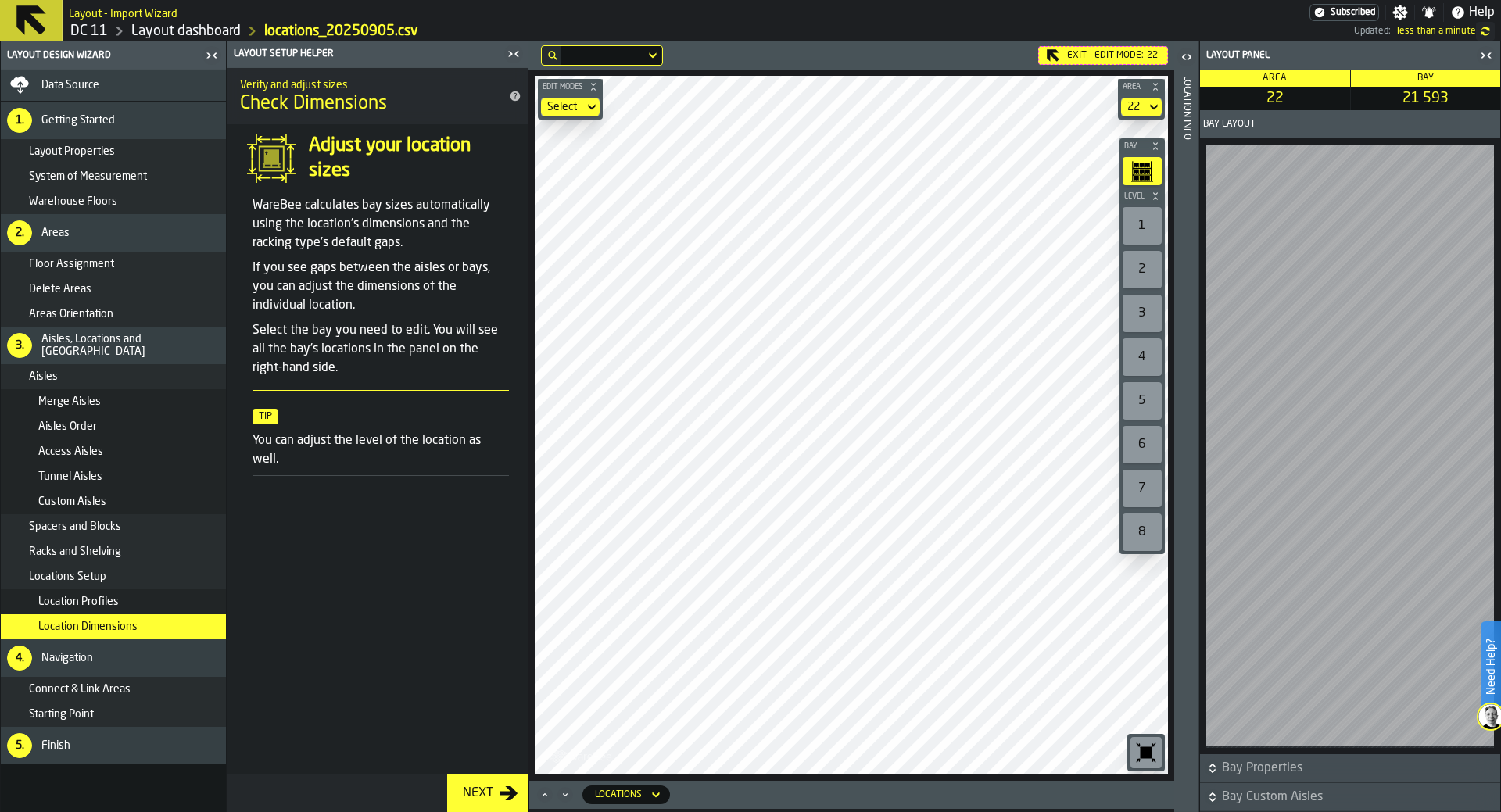
click at [1000, 60] on icon "button-toggle-Open" at bounding box center [1186, 57] width 18 height 18
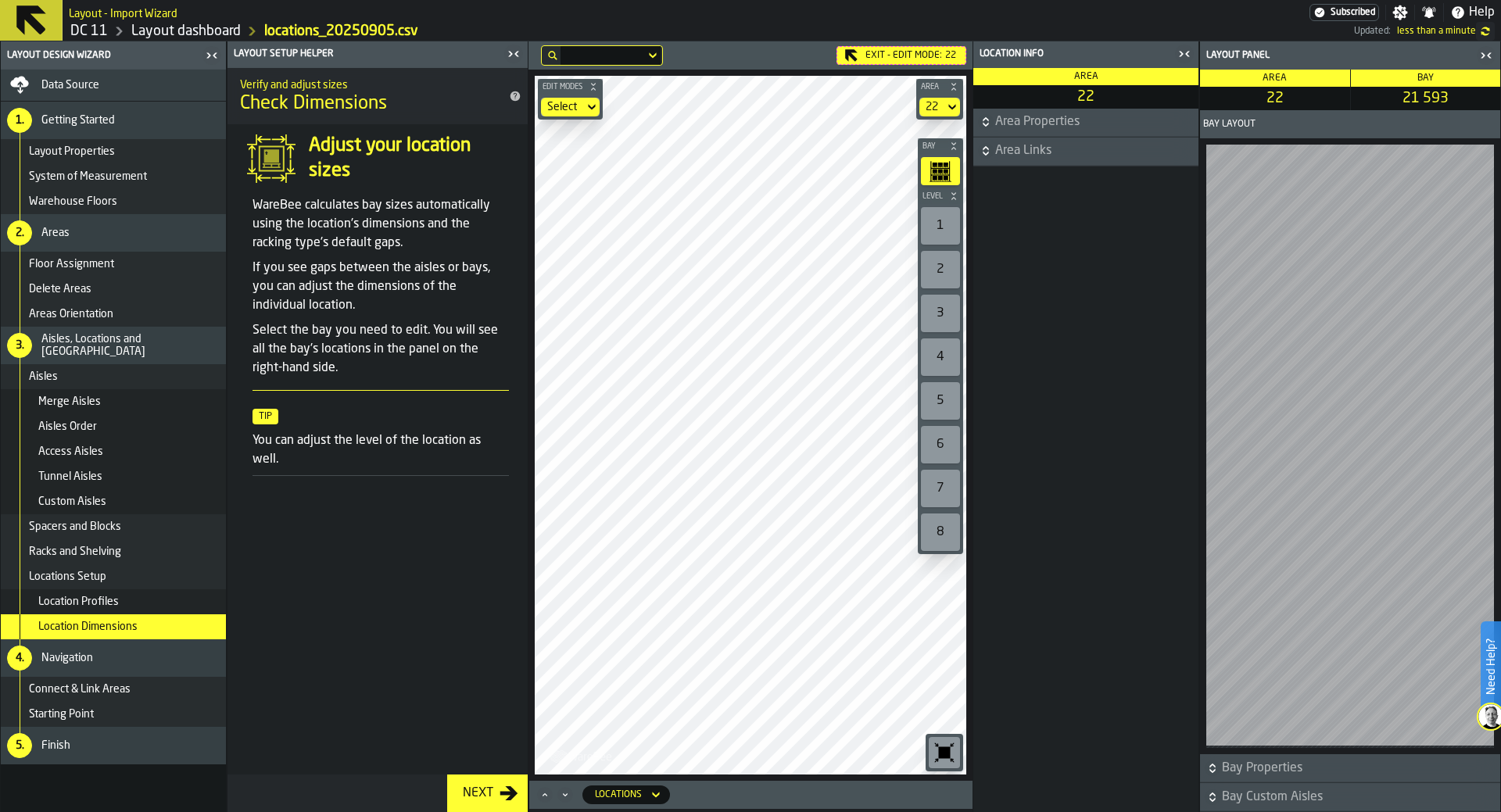
click at [1000, 157] on span "Area Links" at bounding box center [1095, 150] width 200 height 18
click at [1000, 129] on span "Area Properties" at bounding box center [1095, 121] width 200 height 18
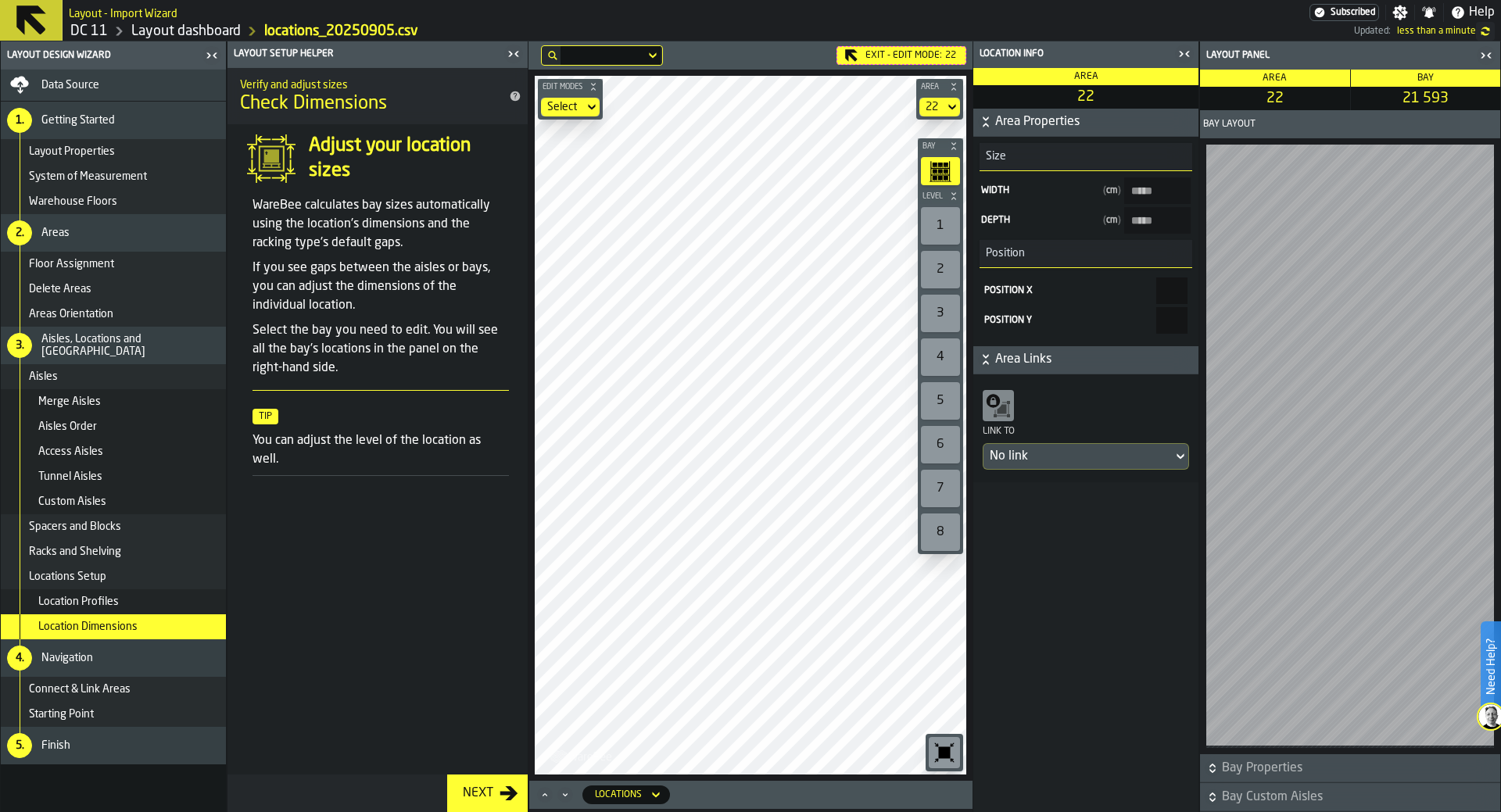
click at [1000, 54] on icon "button-toggle-Close me" at bounding box center [1486, 55] width 18 height 18
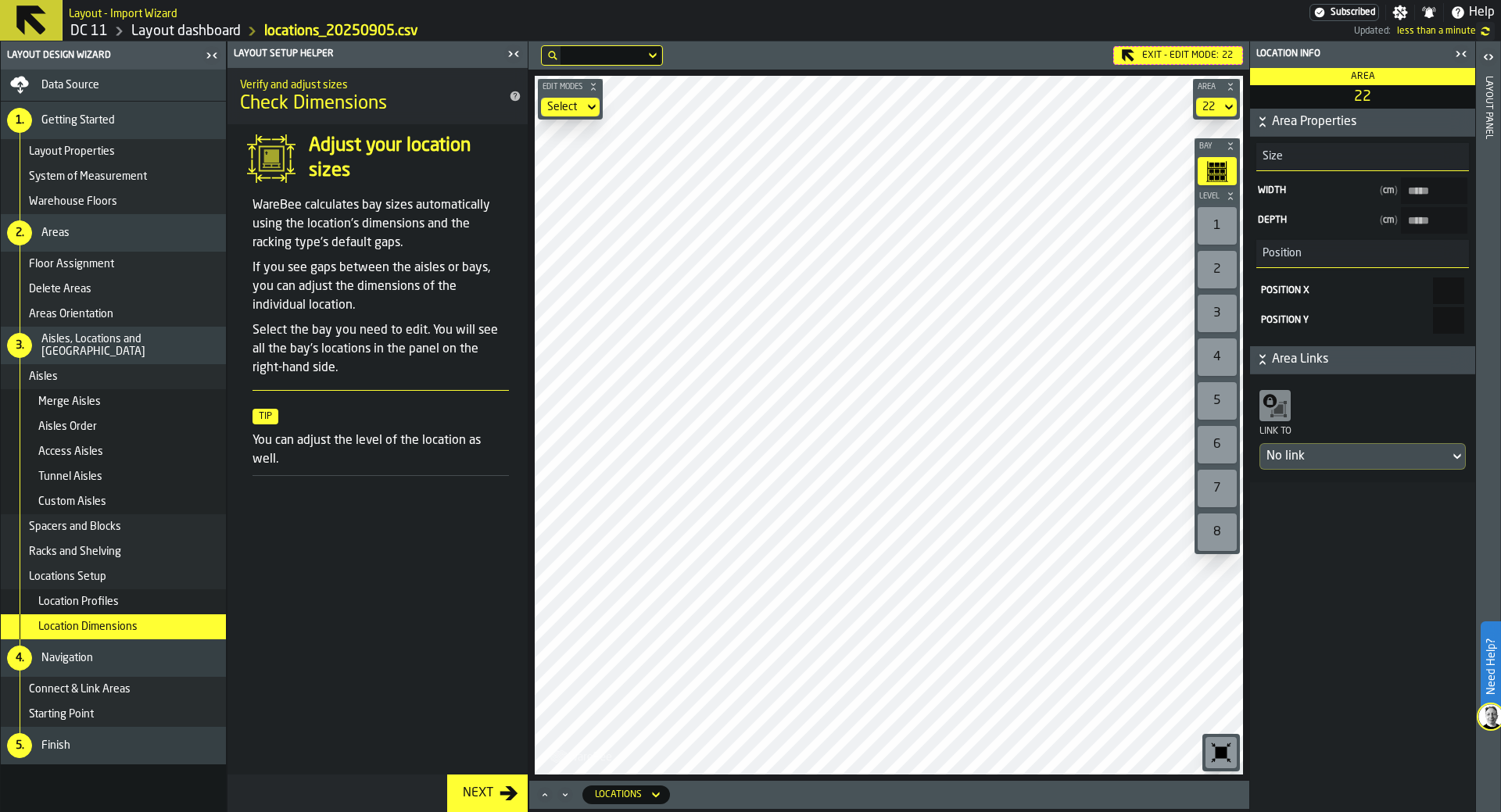
click at [1000, 56] on div "Exit - Edit Mode: 22" at bounding box center [1178, 55] width 130 height 18
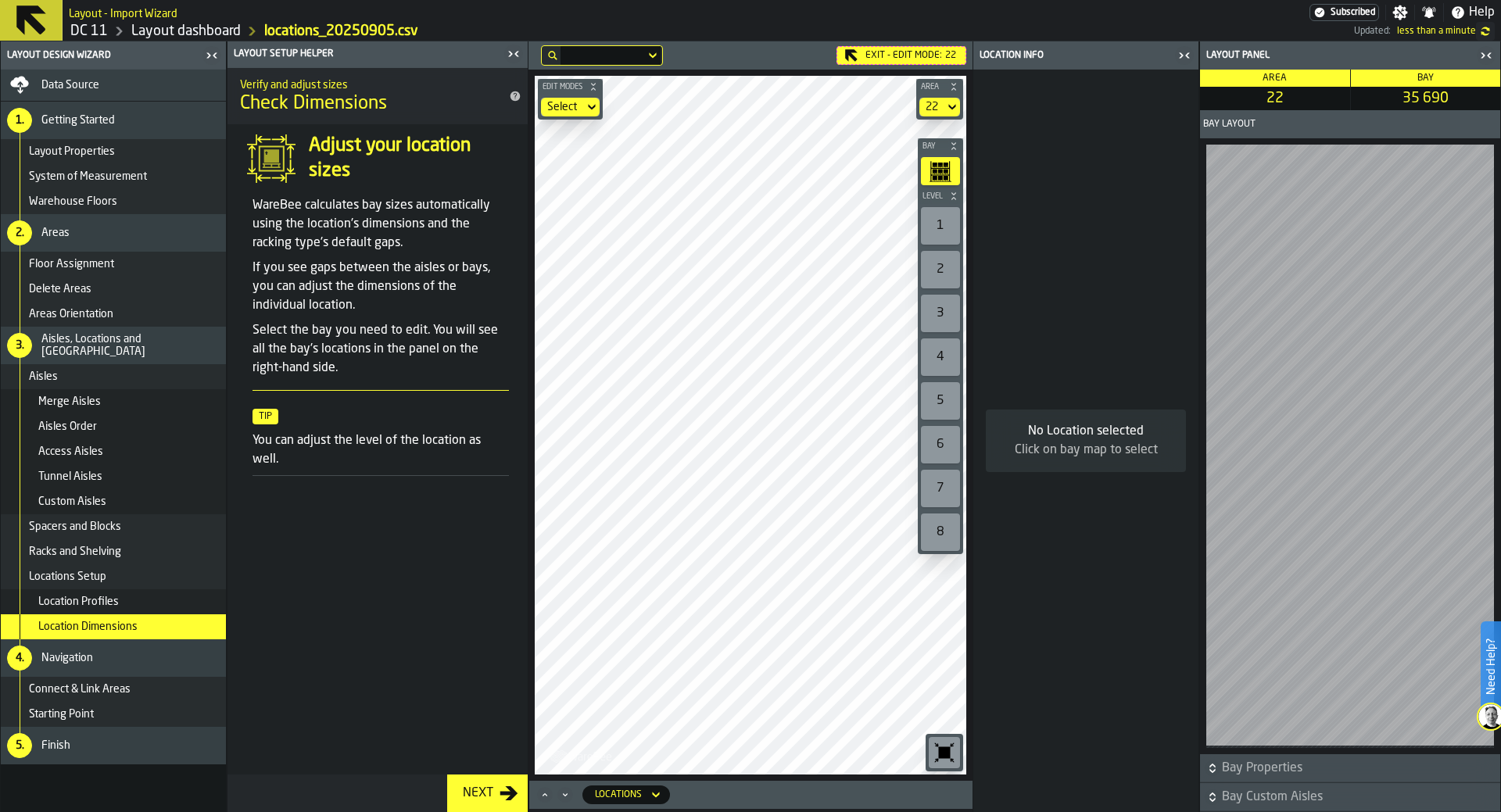
click at [1000, 54] on icon "button-toggle-Close me" at bounding box center [1184, 55] width 18 height 18
click at [1000, 61] on icon "button-toggle-Close me" at bounding box center [1184, 55] width 18 height 18
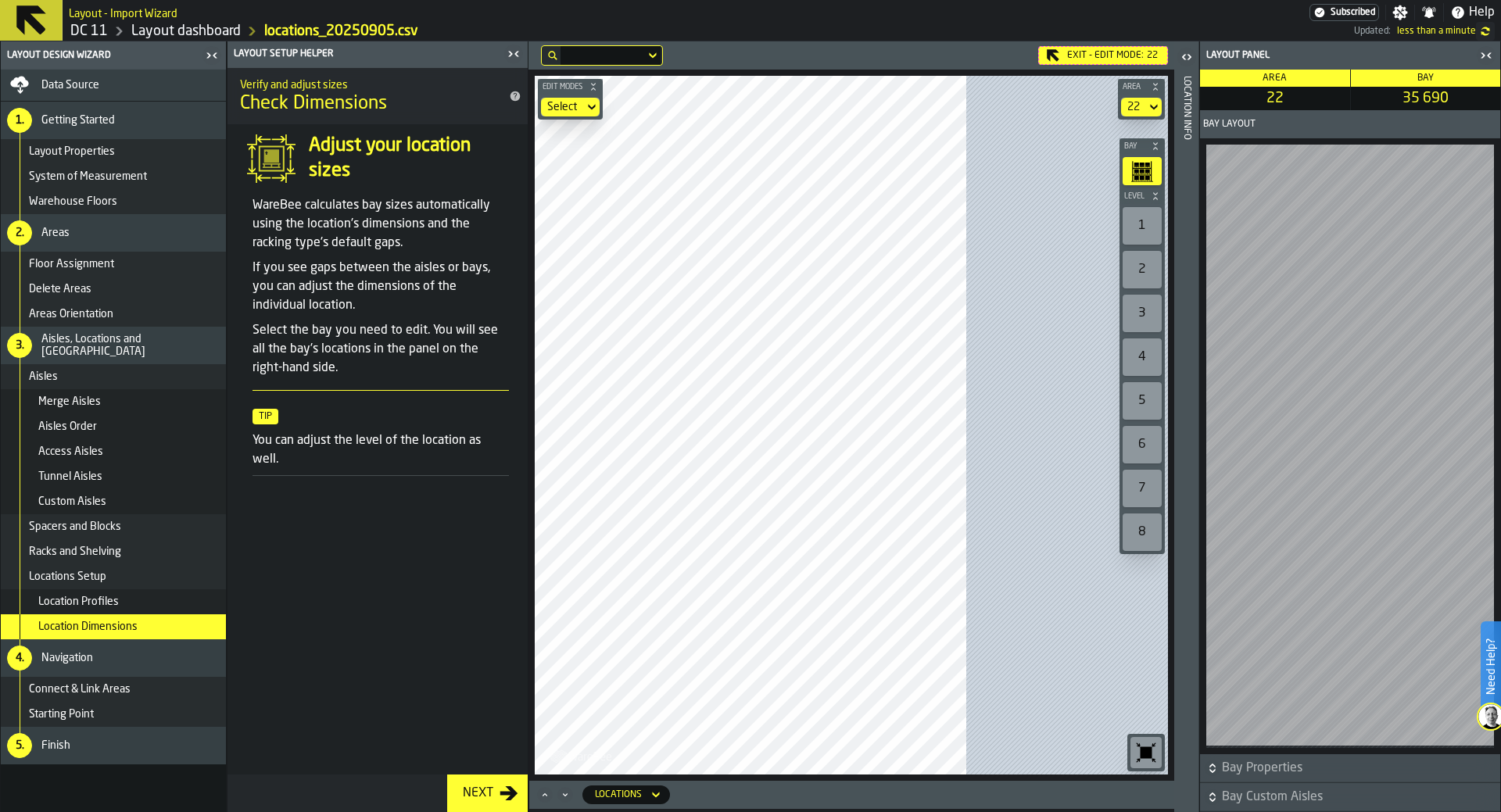
click at [1000, 58] on icon "button-toggle-Open" at bounding box center [1188, 56] width 4 height 6
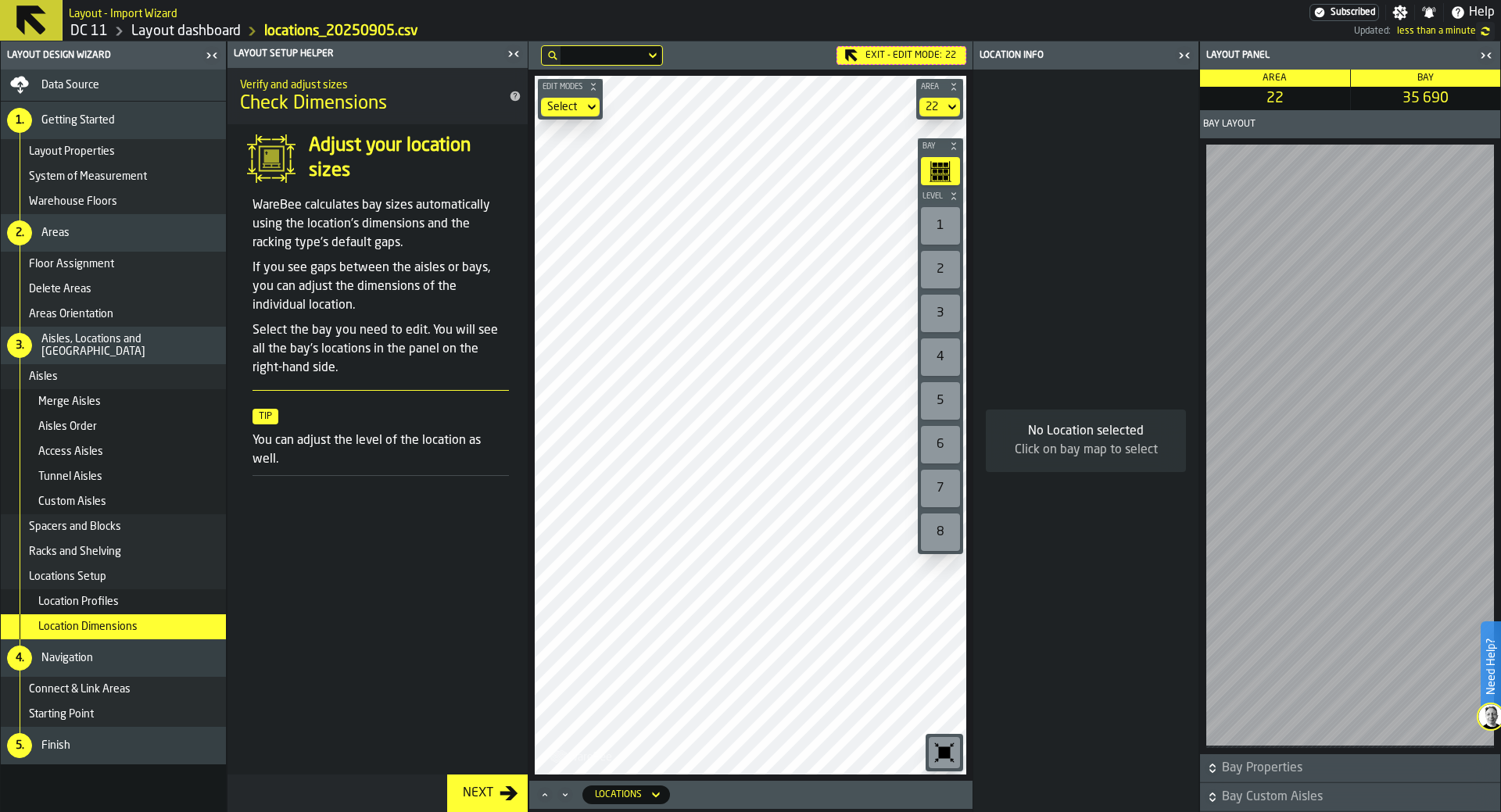
click at [118, 596] on div "Location Profiles" at bounding box center [129, 602] width 182 height 13
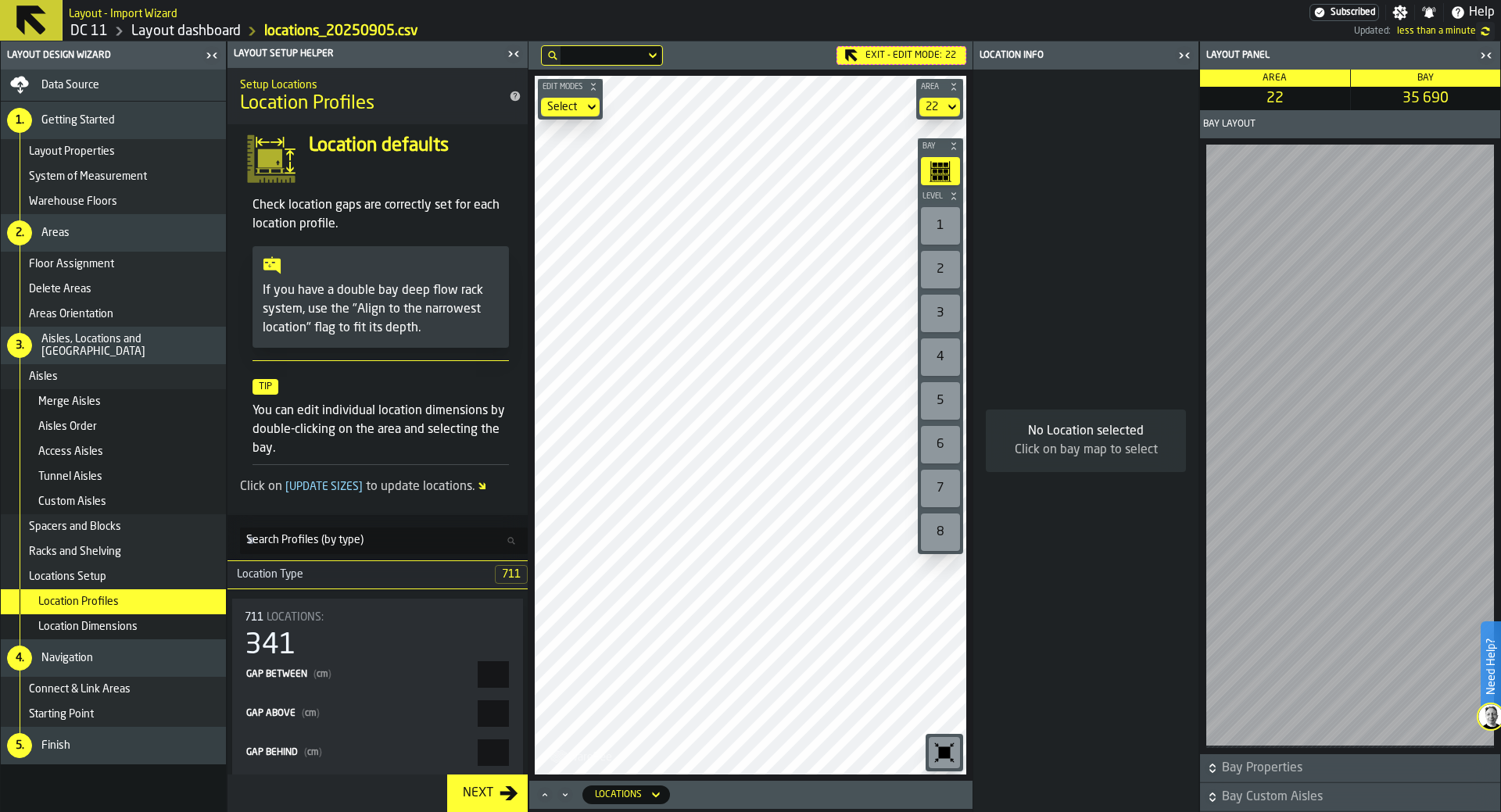
click at [130, 625] on span "Location Dimensions" at bounding box center [88, 627] width 99 height 13
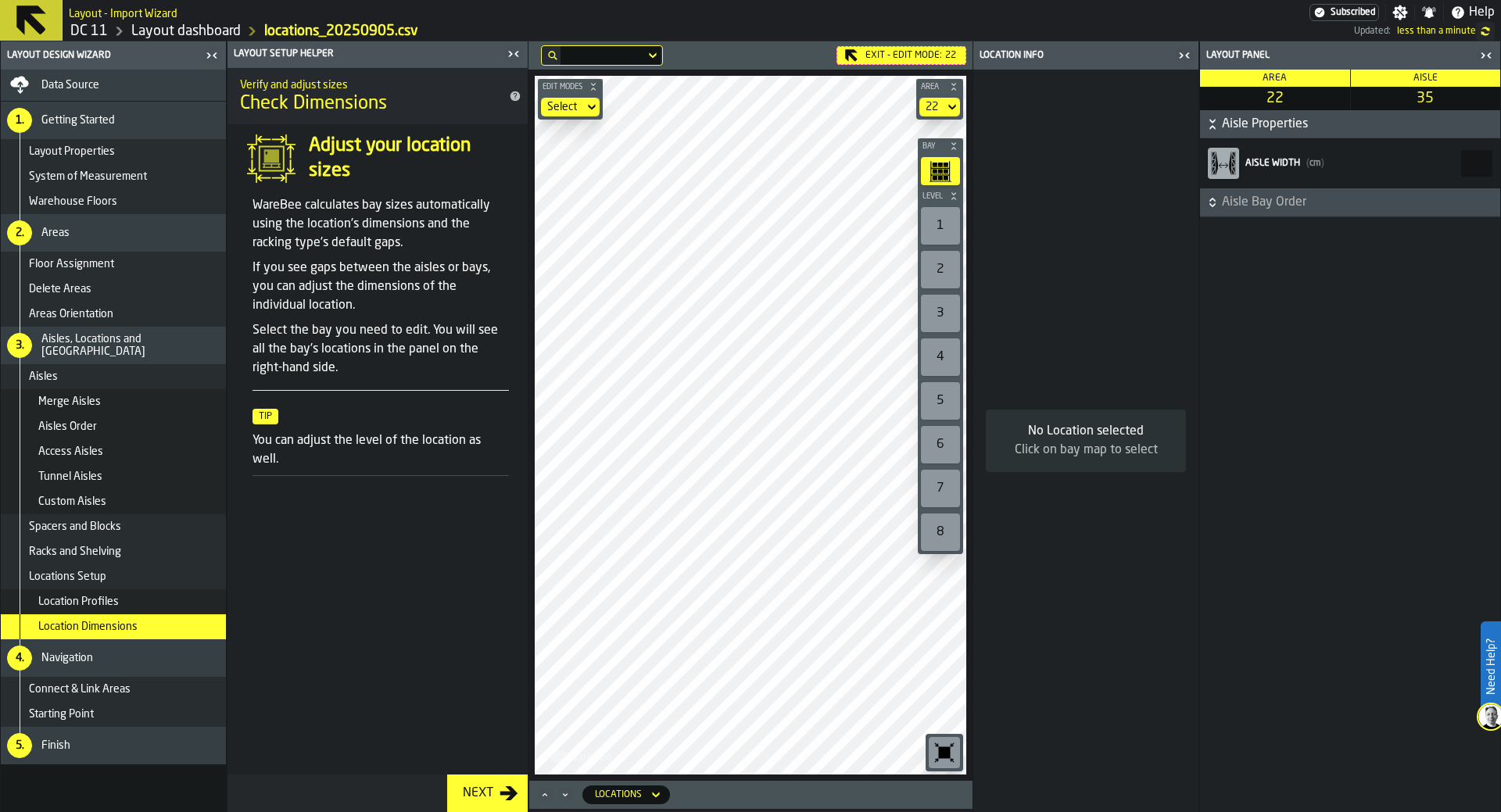
click at [1000, 198] on span "Aisle Bay Order" at bounding box center [1359, 201] width 275 height 18
click at [1000, 242] on div "LEFT Bays" at bounding box center [1240, 237] width 69 height 13
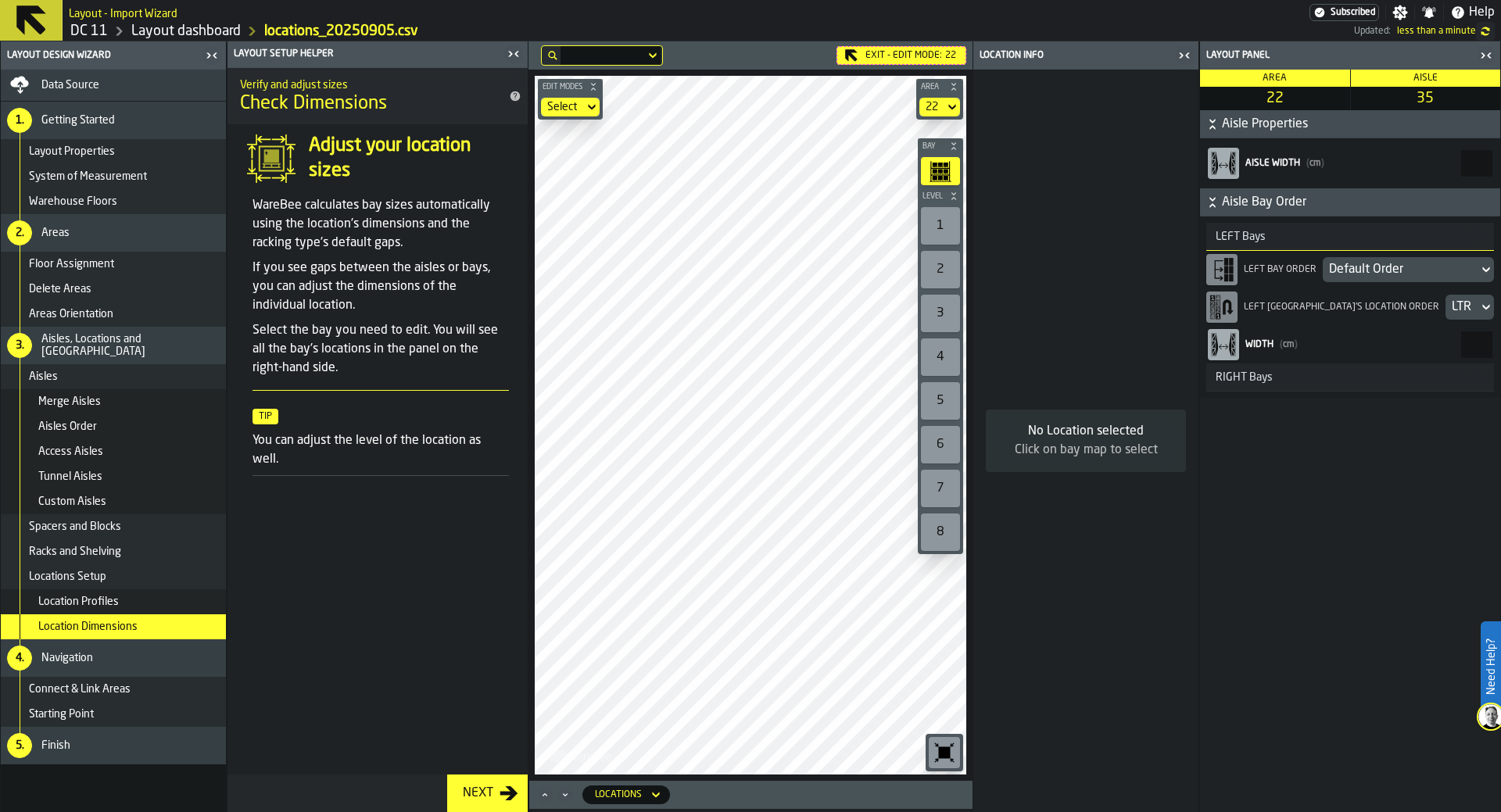
click at [1000, 276] on div "Default Order" at bounding box center [1400, 269] width 143 height 18
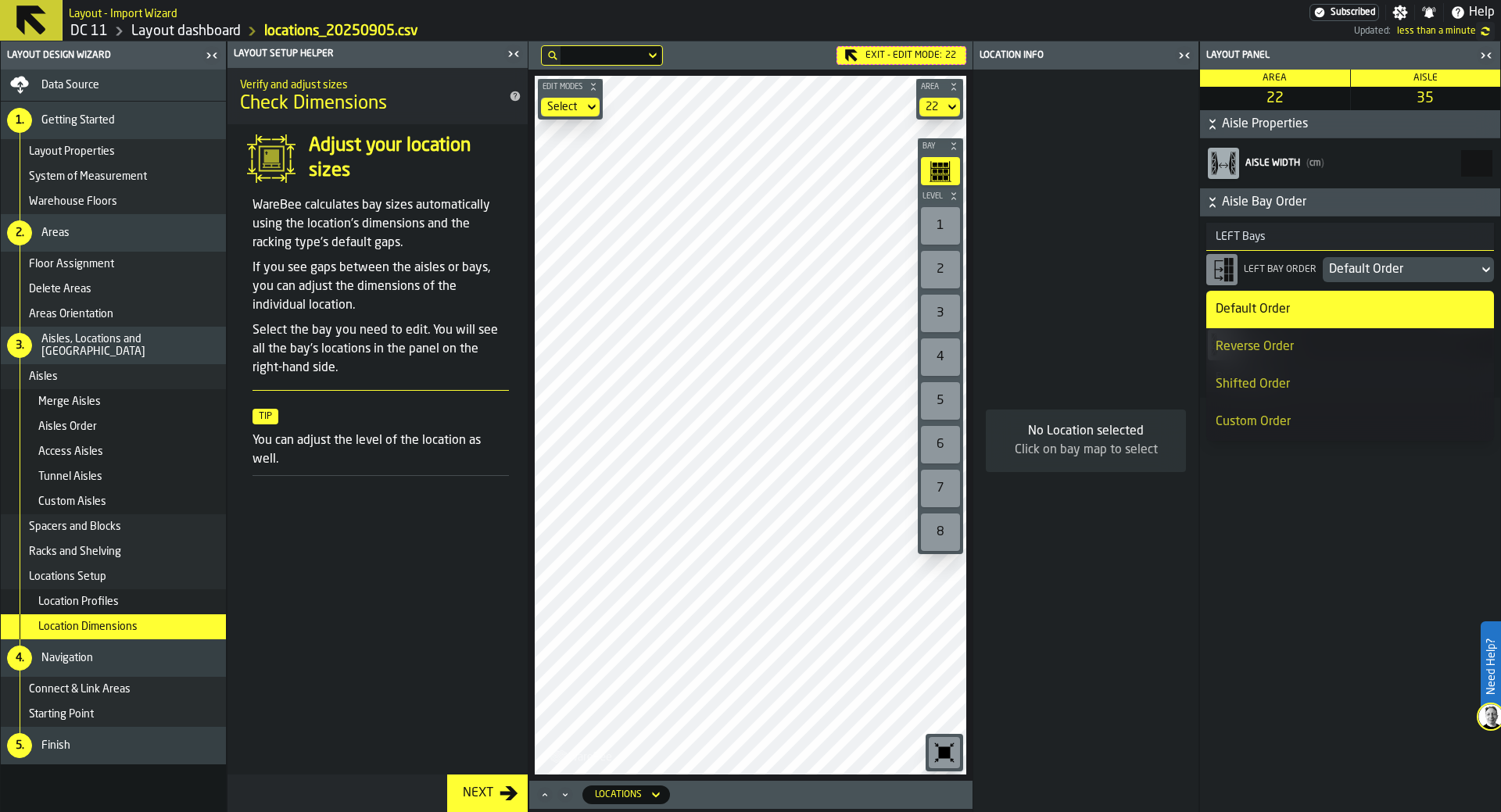
click at [1000, 342] on div "Reverse Order" at bounding box center [1350, 346] width 269 height 18
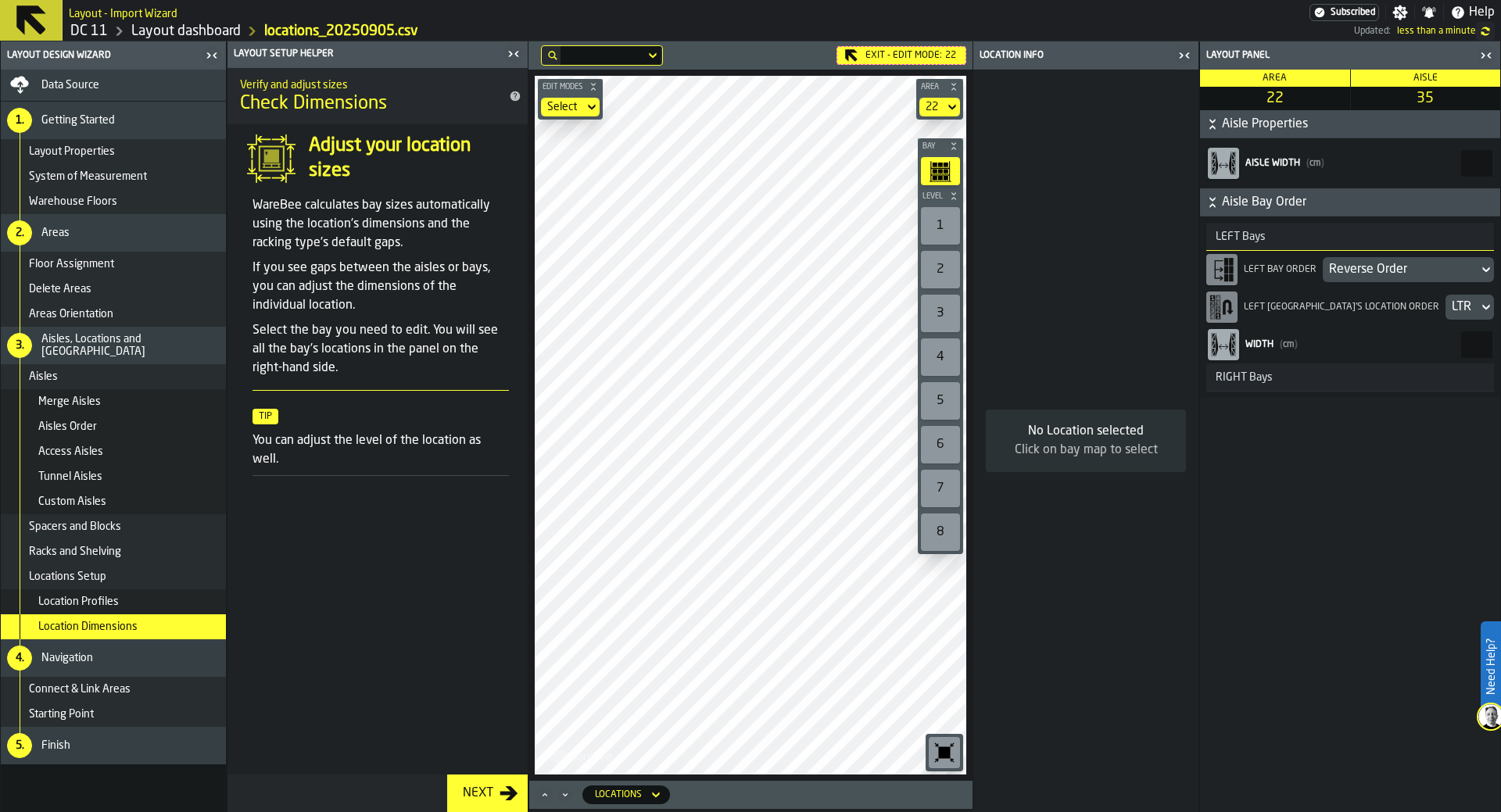
click at [1000, 396] on div "LEFT Bays LEFT Bay Order Reverse Order LEFT Bay's location order LTR Width ( cm…" at bounding box center [1350, 307] width 300 height 181
click at [1000, 386] on h3 "RIGHT Bays" at bounding box center [1350, 377] width 288 height 28
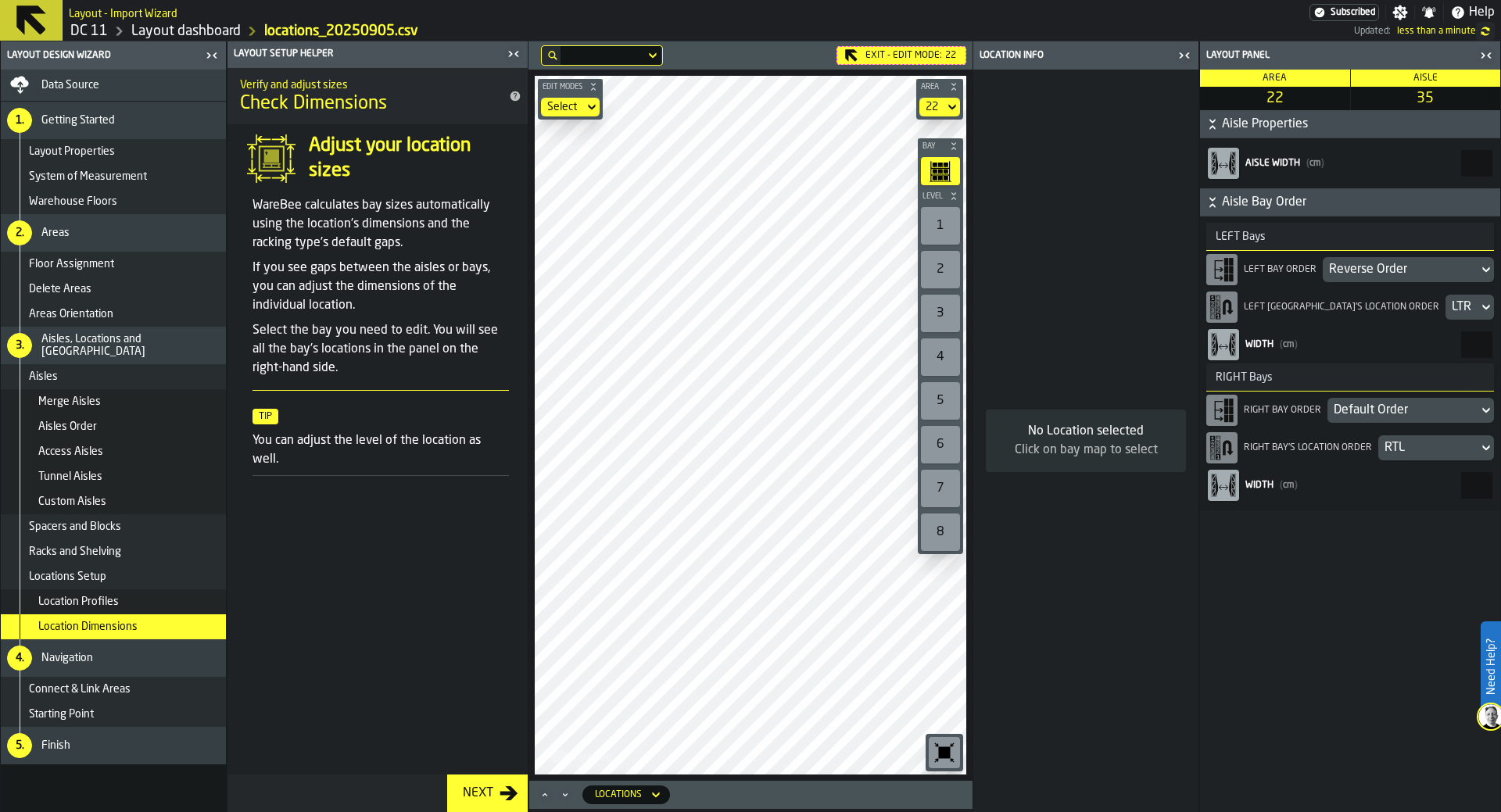
click at [1000, 412] on div "Default Order" at bounding box center [1403, 410] width 138 height 18
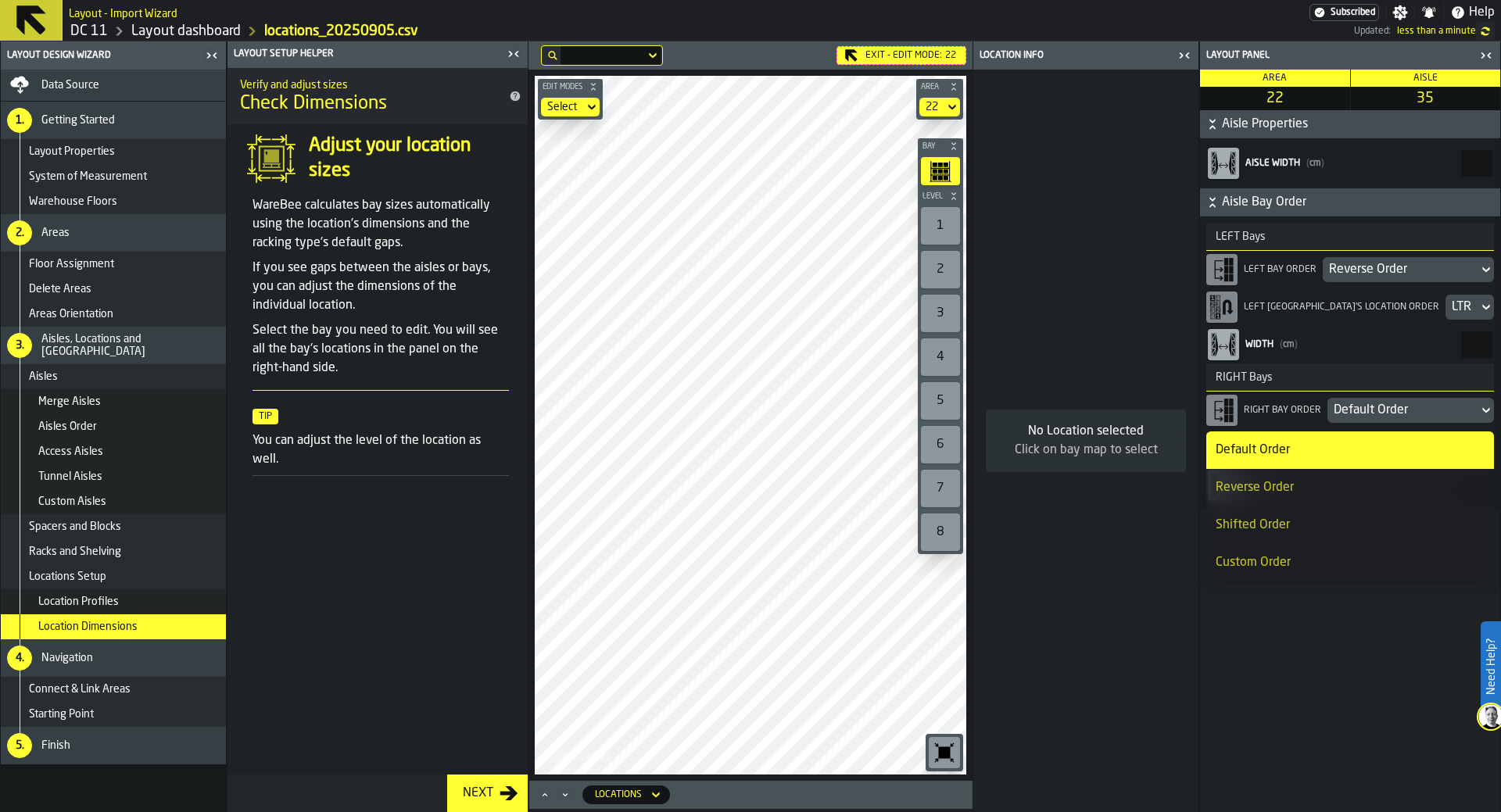
click at [1000, 476] on li "Reverse Order" at bounding box center [1350, 488] width 288 height 38
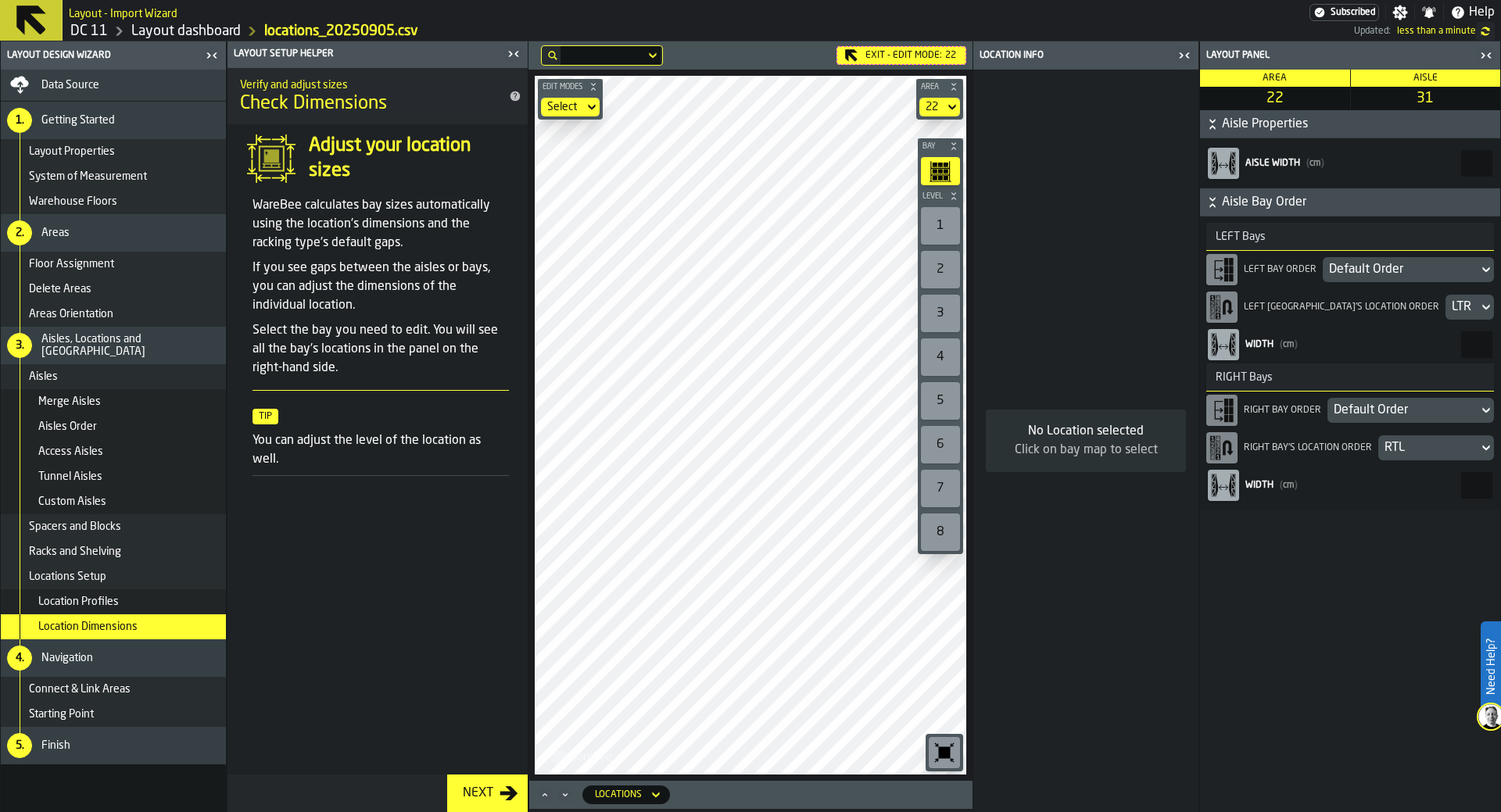
click at [541, 720] on icon "Maximize" at bounding box center [545, 794] width 16 height 16
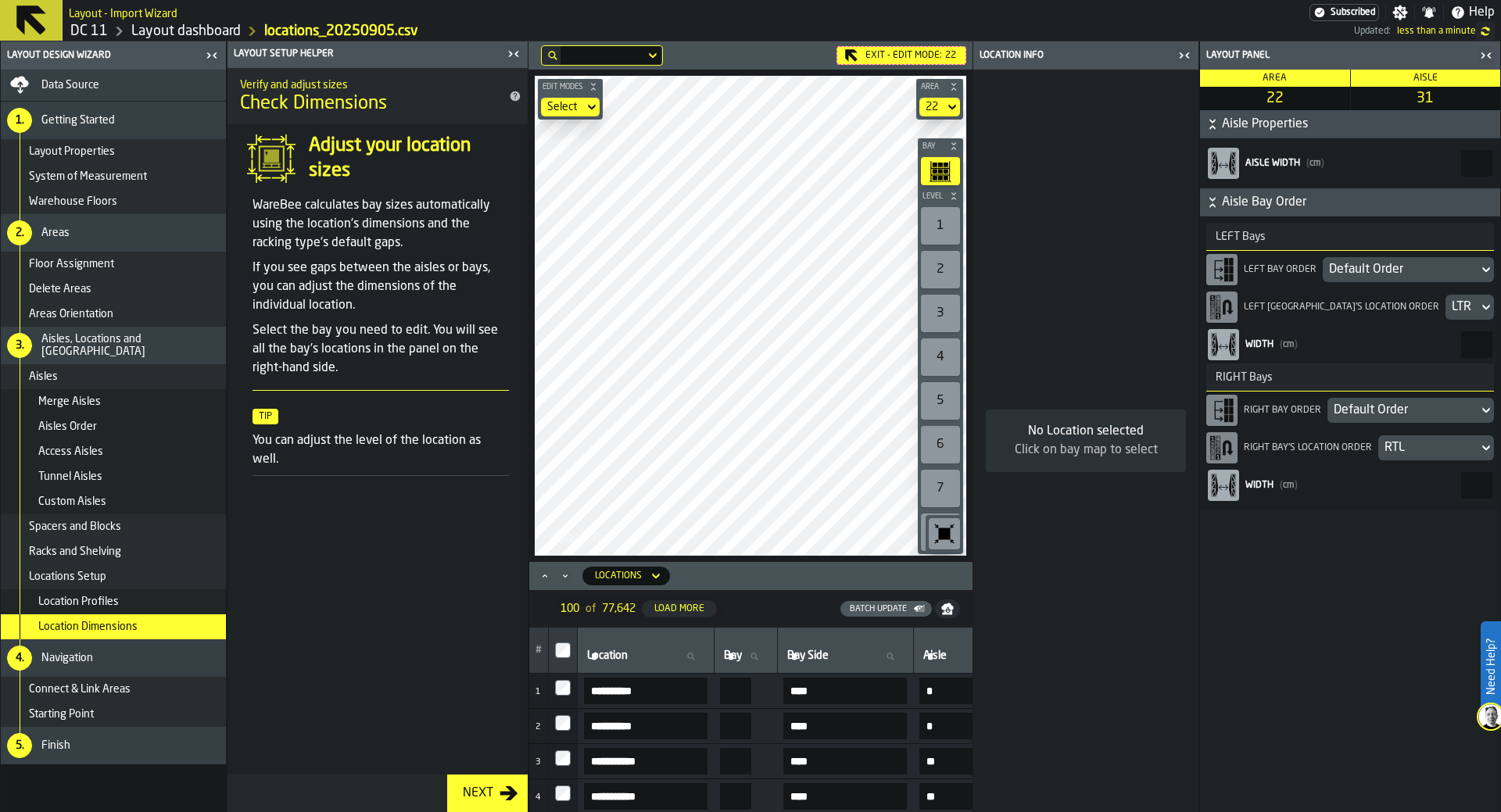
click at [634, 568] on div "Locations" at bounding box center [618, 576] width 59 height 18
click at [631, 712] on div "Aisles" at bounding box center [633, 716] width 82 height 18
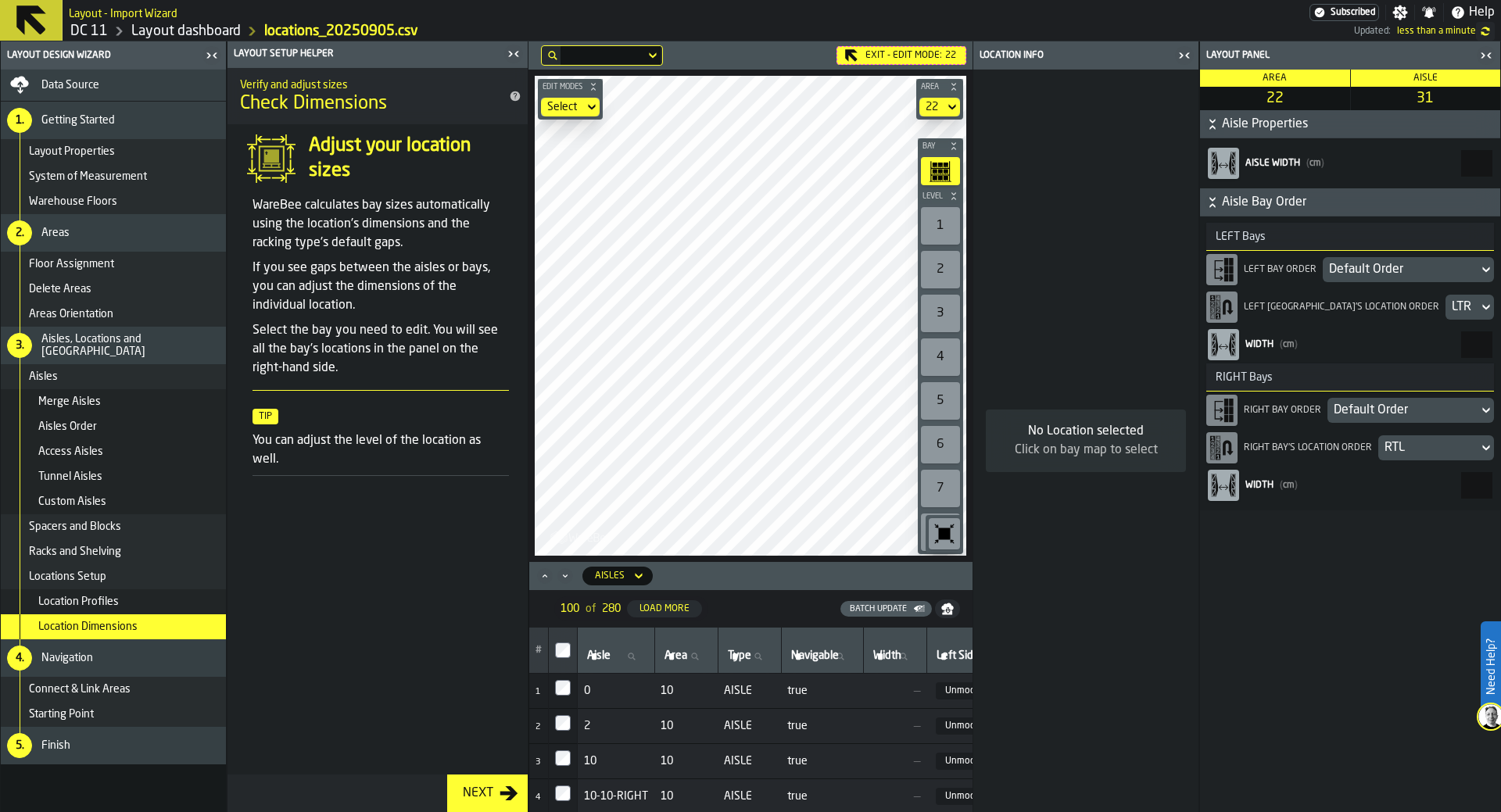
click at [1000, 53] on icon "button-toggle-Close me" at bounding box center [1184, 55] width 18 height 18
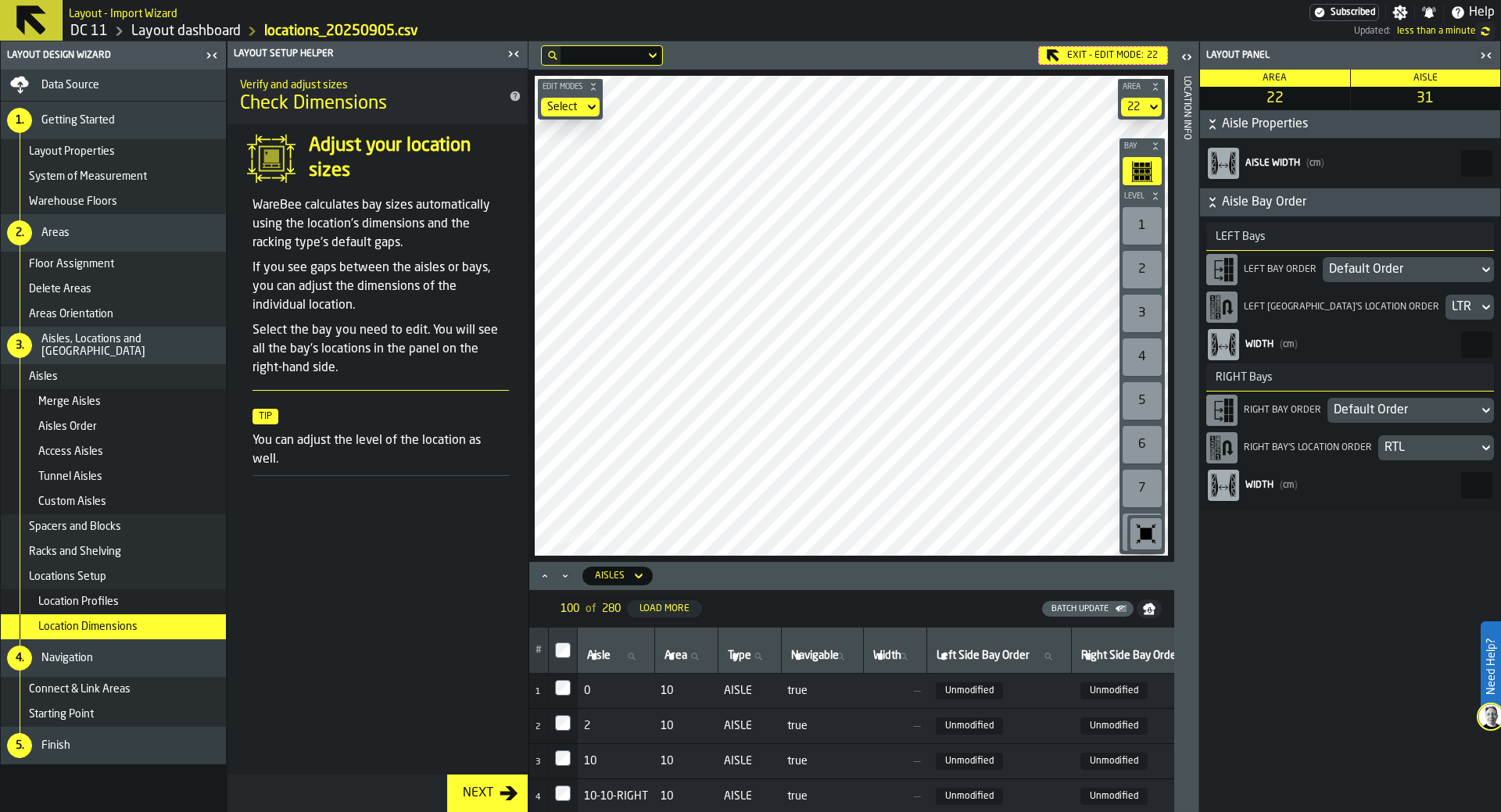
click at [1000, 59] on icon "button-toggle-Close me" at bounding box center [1486, 55] width 18 height 18
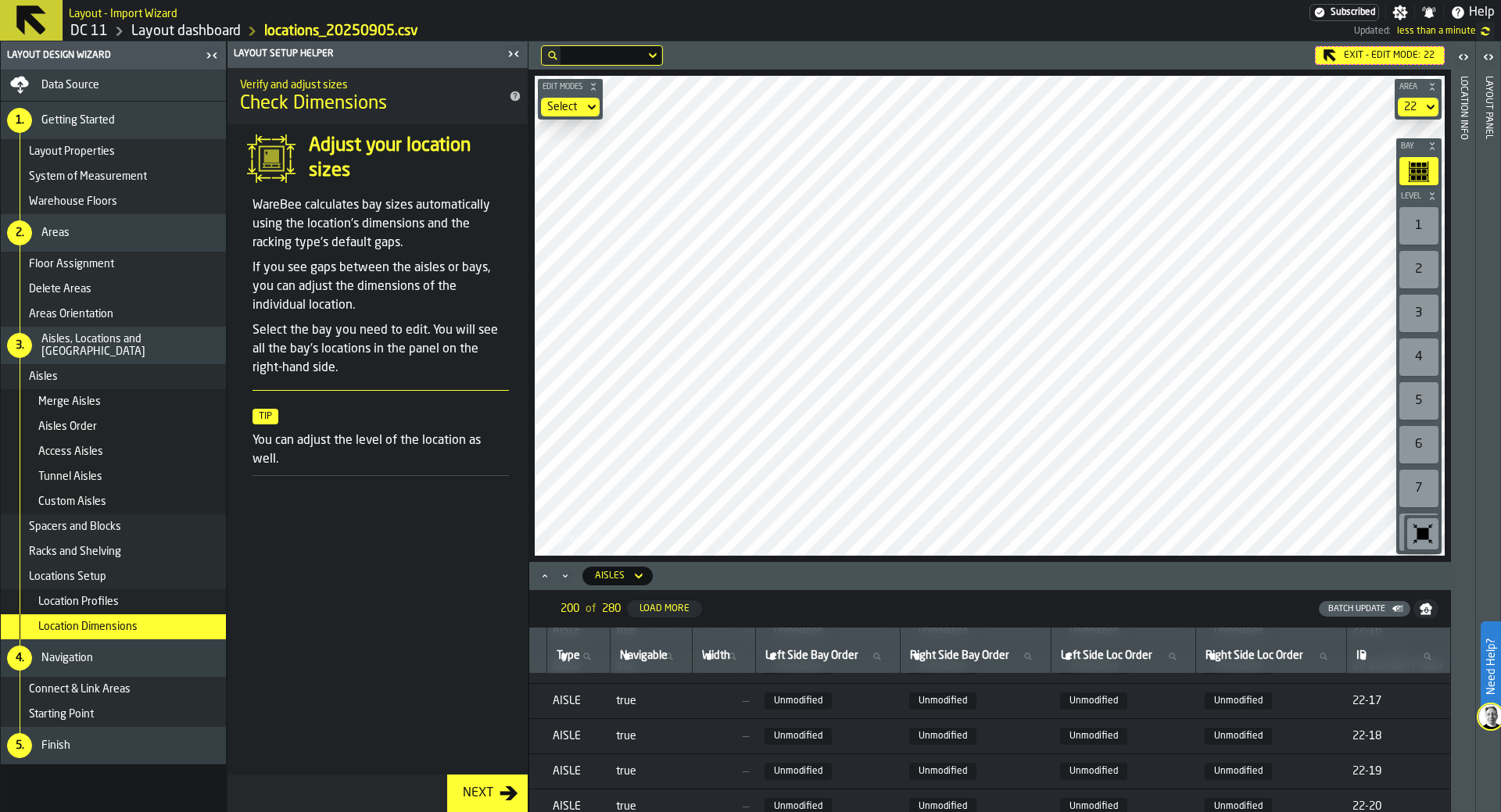
scroll to position [3194, 268]
click at [539, 575] on icon "Maximize" at bounding box center [545, 576] width 16 height 16
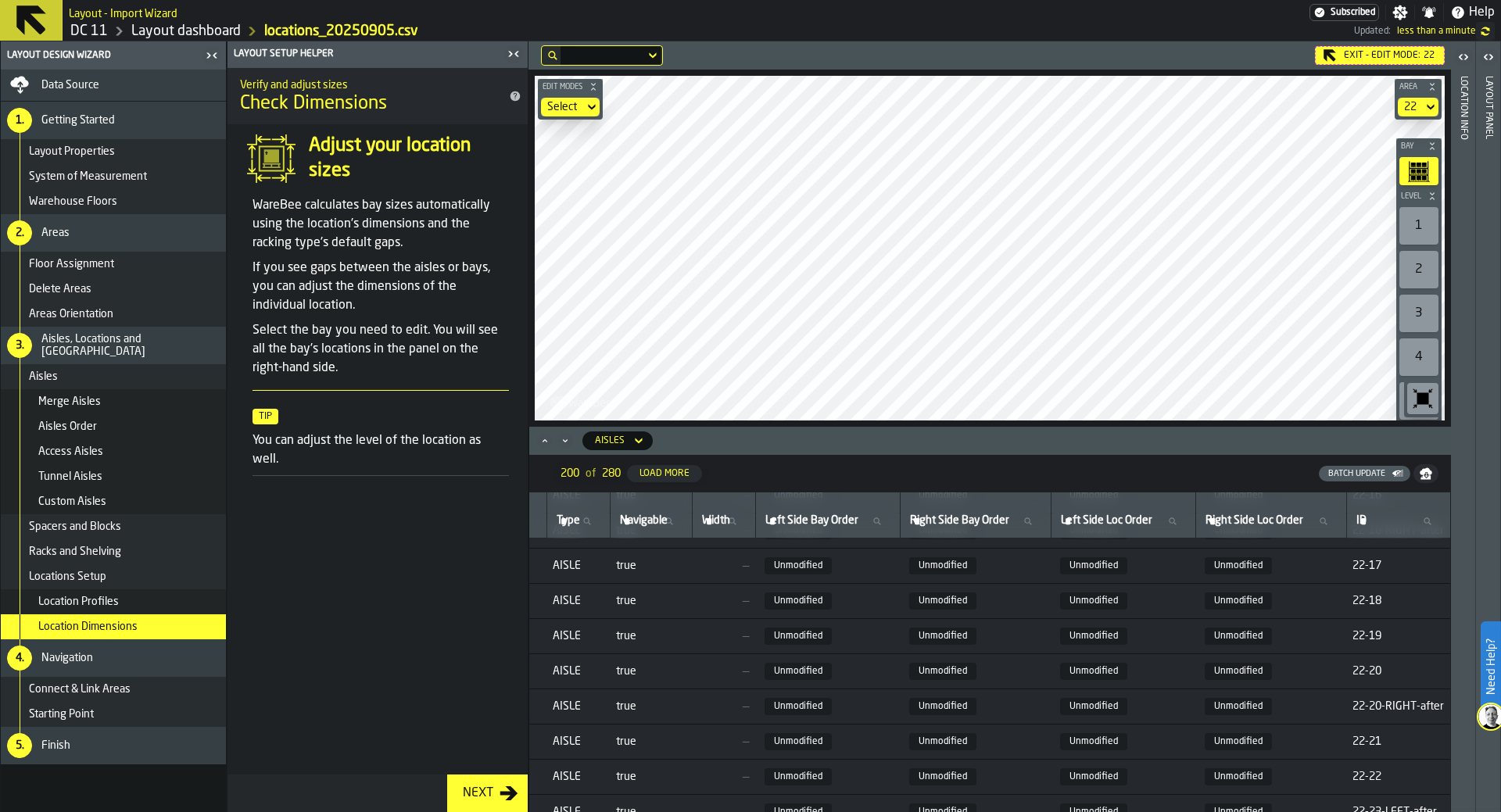
click at [1000, 475] on div "Batch Update" at bounding box center [1356, 474] width 70 height 10
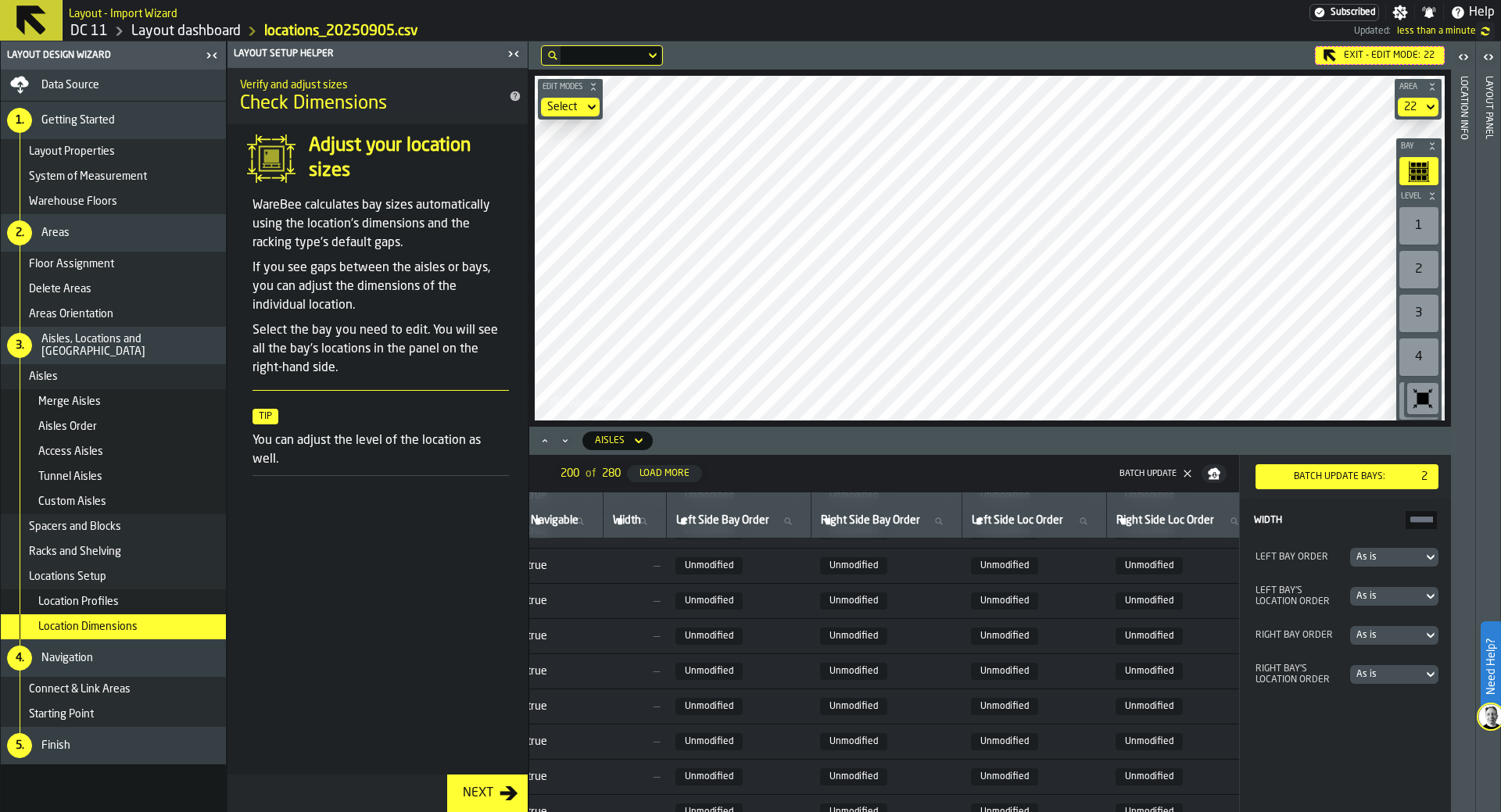
click at [1000, 561] on div "As is" at bounding box center [1386, 557] width 60 height 11
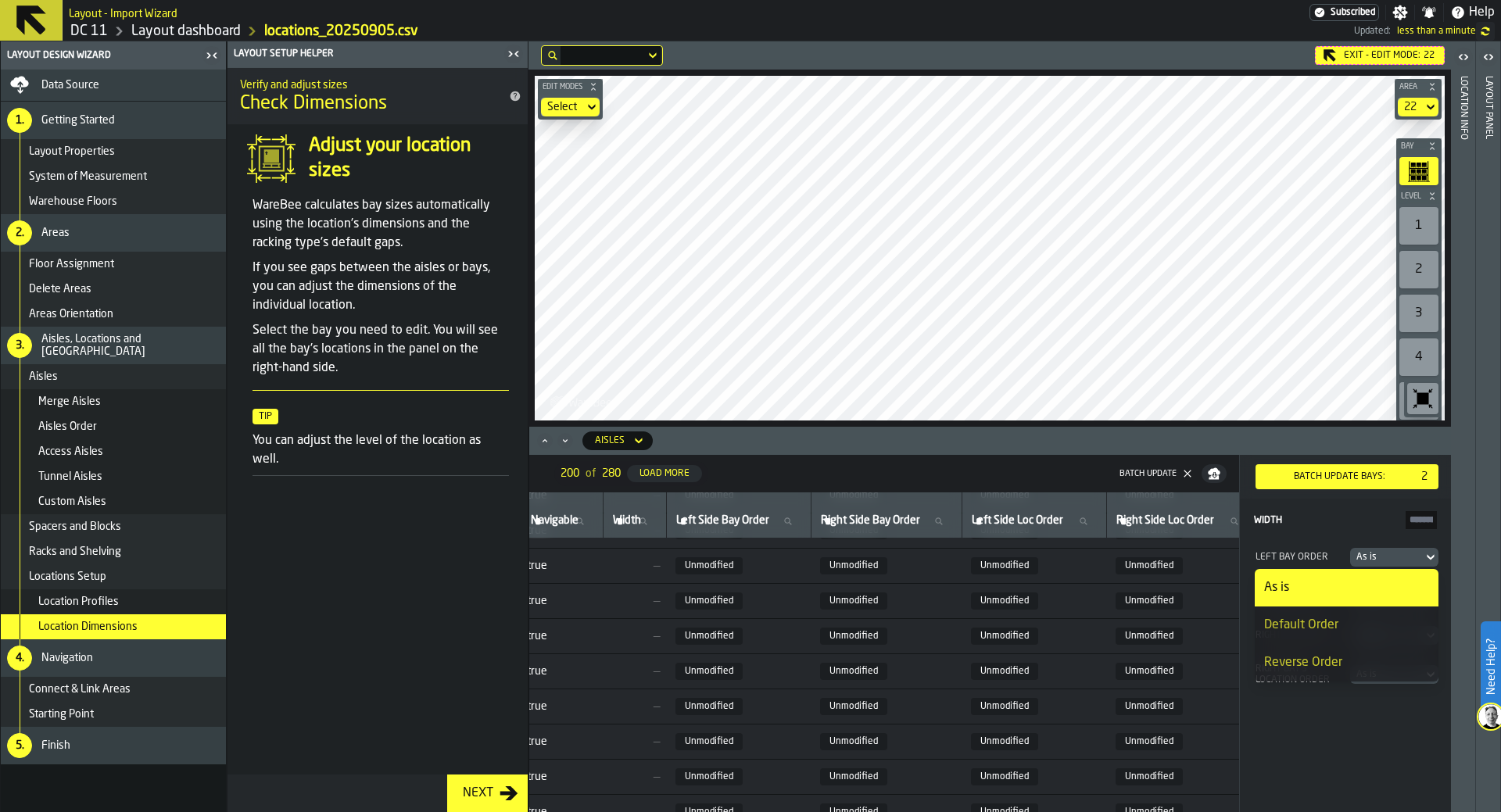
click at [1000, 654] on div "Reverse Order" at bounding box center [1347, 662] width 165 height 18
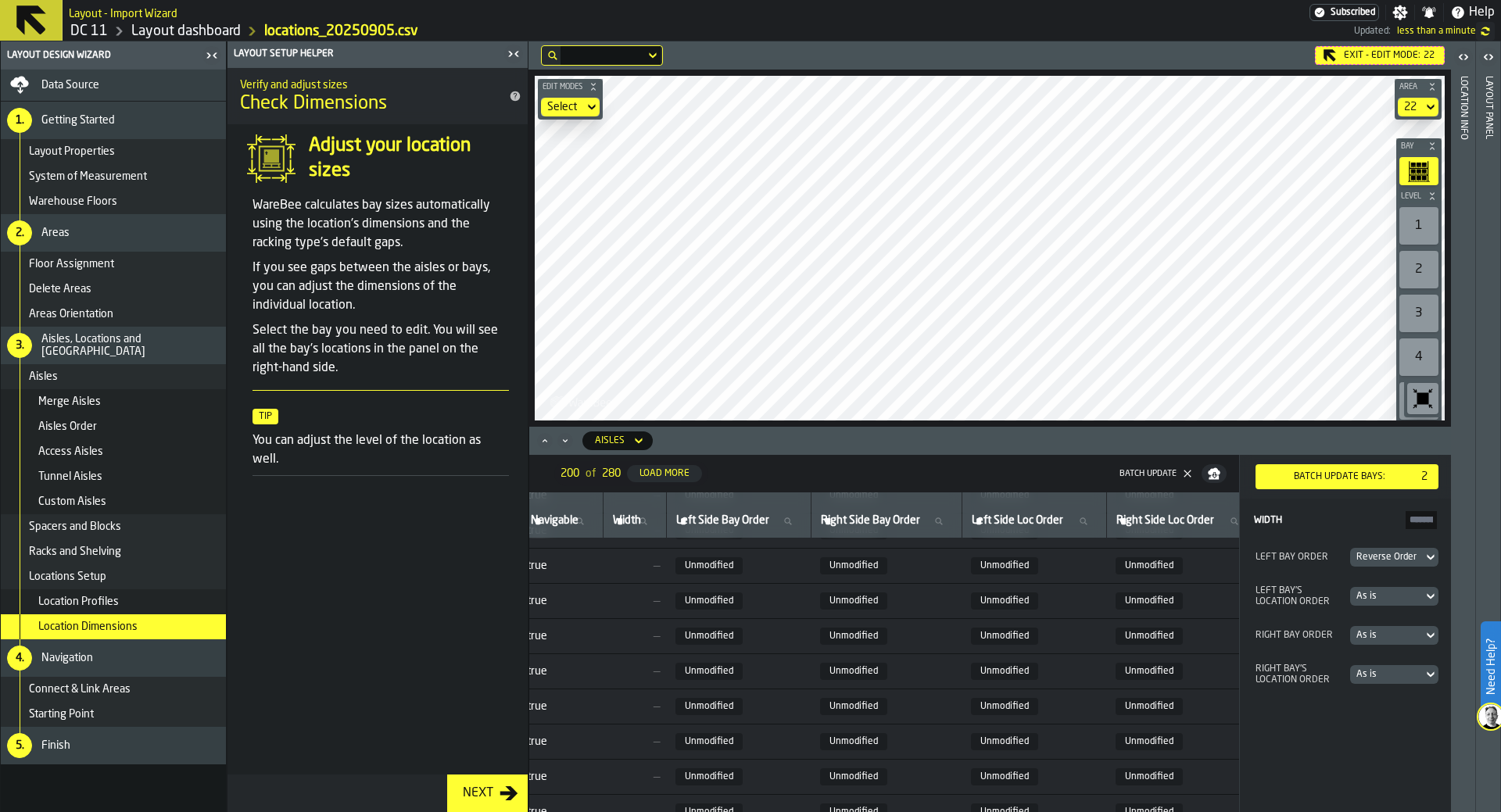
click at [1000, 641] on div "As is" at bounding box center [1386, 635] width 60 height 11
click at [1000, 720] on div "Reverse Order" at bounding box center [1347, 743] width 165 height 18
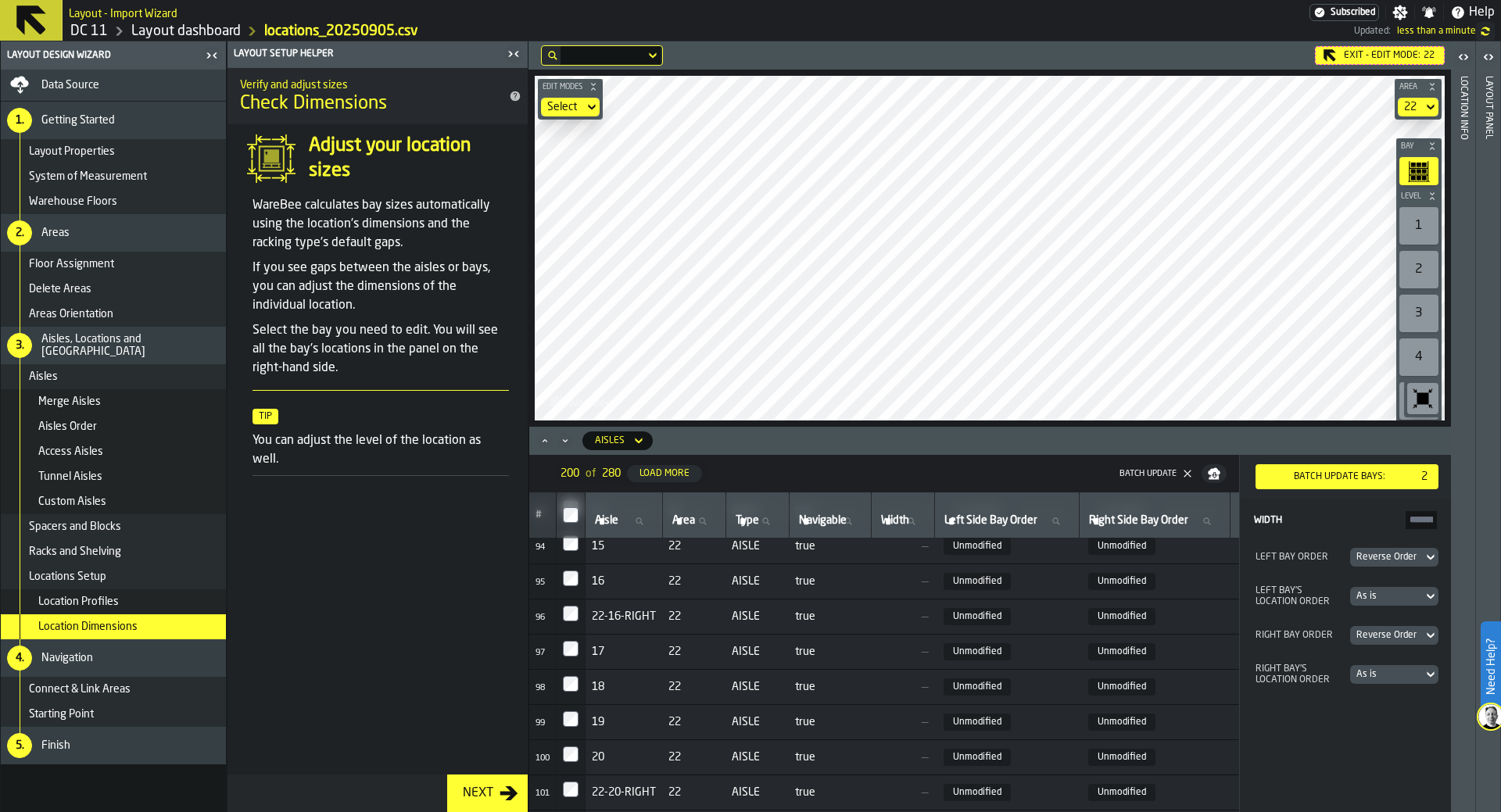
scroll to position [3198, 0]
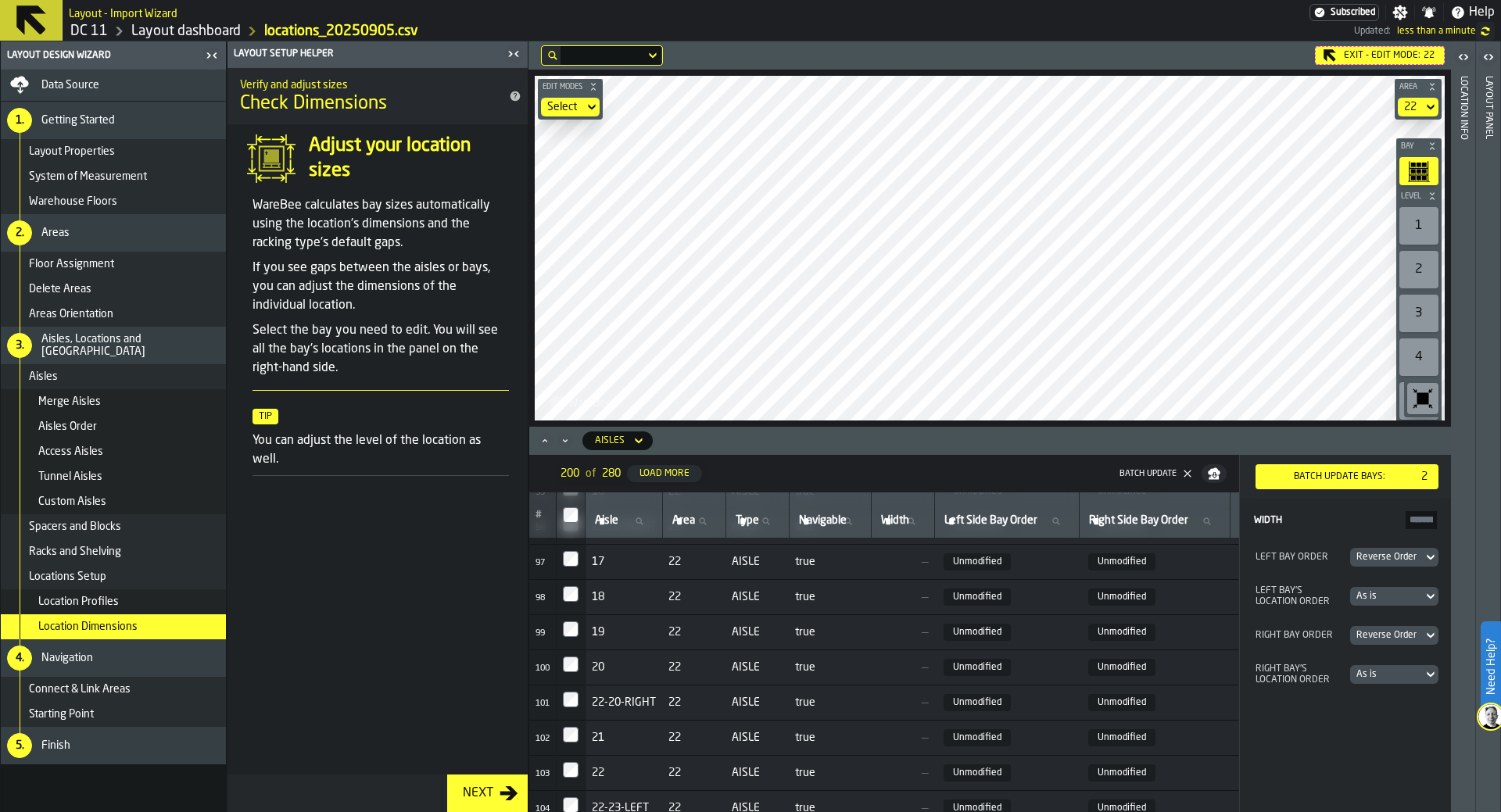
click at [1000, 476] on div "Batch Update bays:" at bounding box center [1339, 476] width 155 height 11
click at [569, 437] on icon "Minimize" at bounding box center [565, 441] width 16 height 16
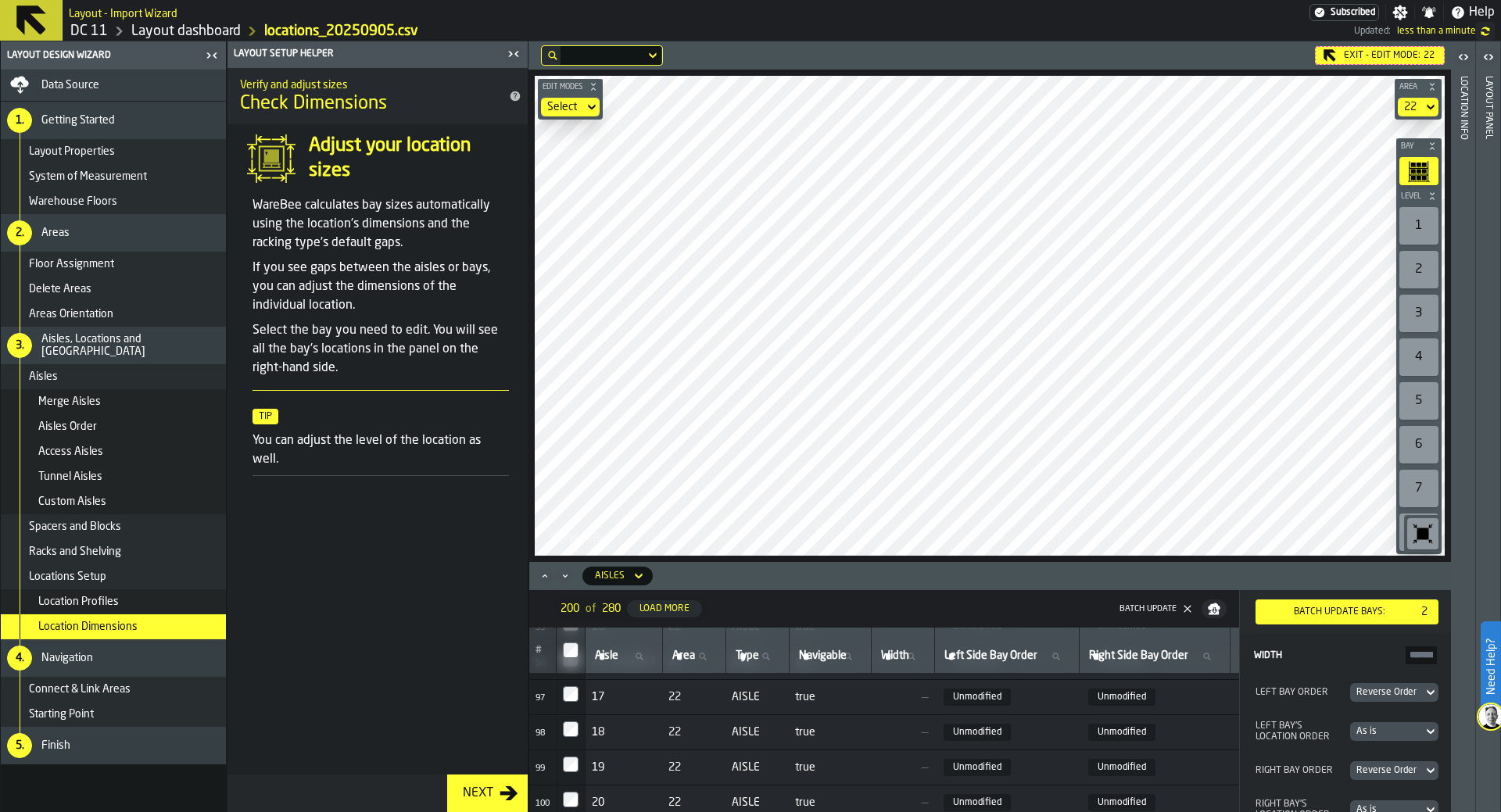
click at [562, 577] on icon "Minimize" at bounding box center [565, 576] width 16 height 16
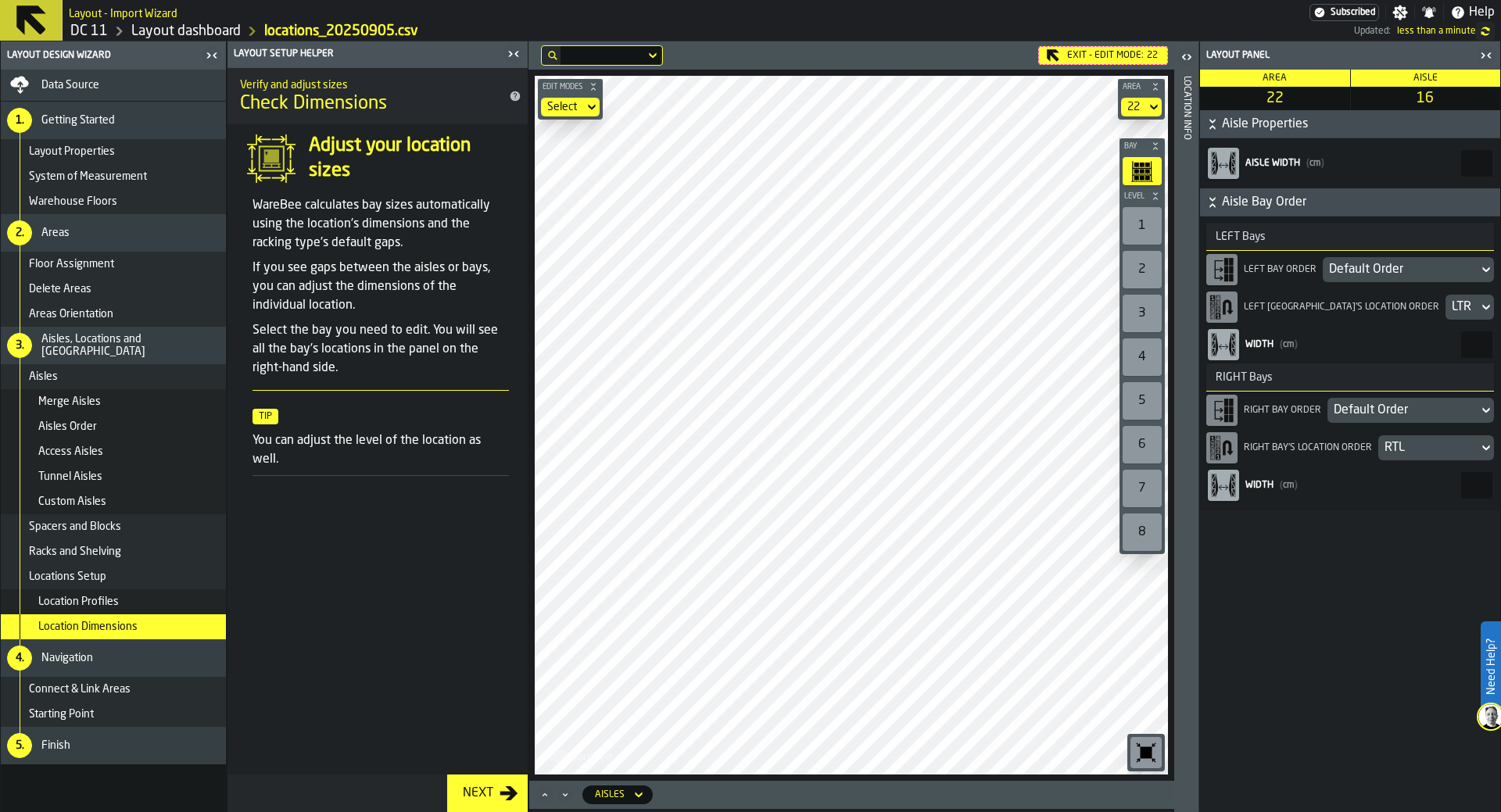
click at [1000, 61] on div "Exit - Edit Mode: 22" at bounding box center [1103, 55] width 130 height 18
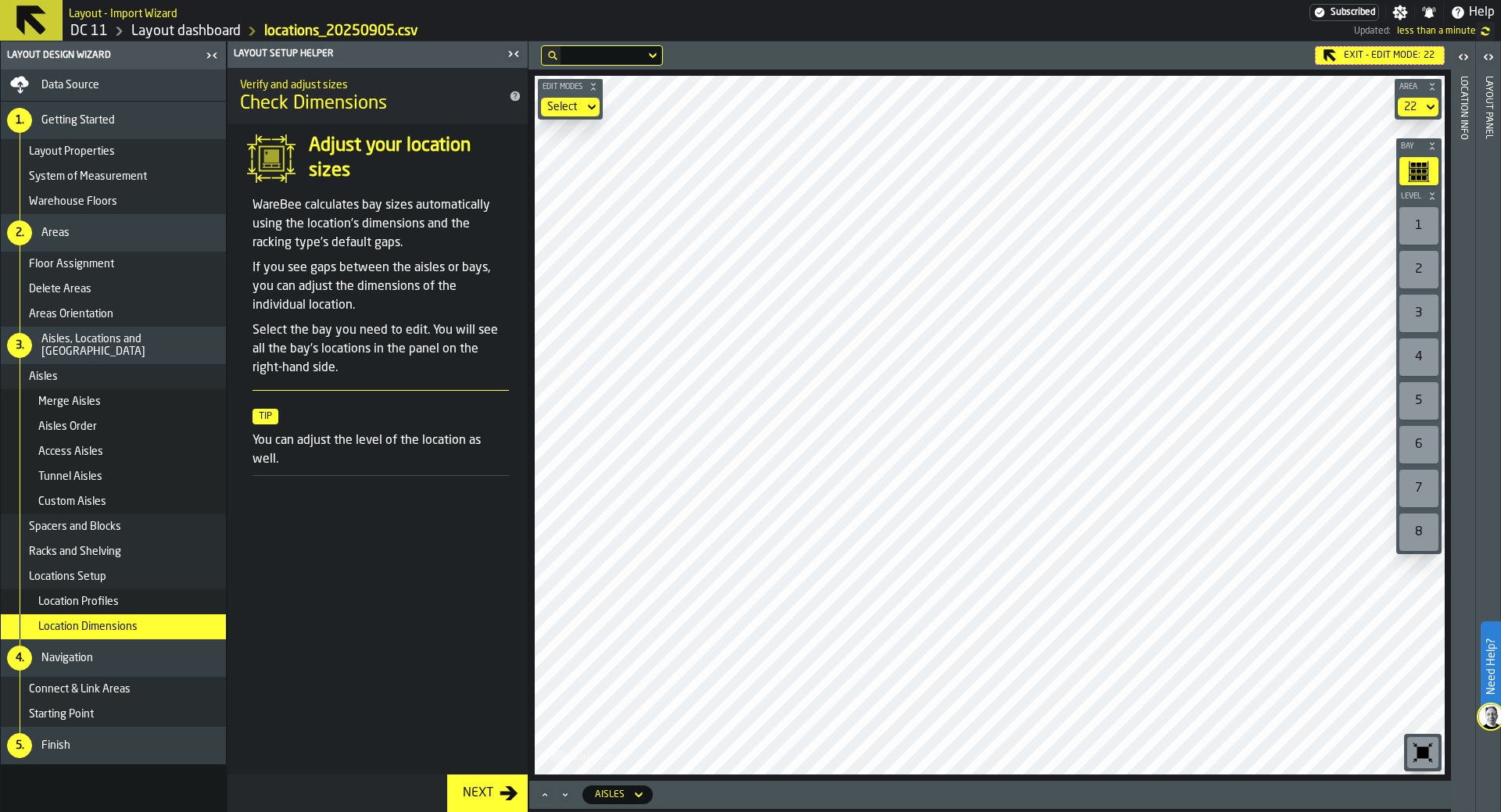
click at [1000, 61] on div "Exit - Edit Mode: 22" at bounding box center [1379, 55] width 130 height 18
